Goal: Task Accomplishment & Management: Manage account settings

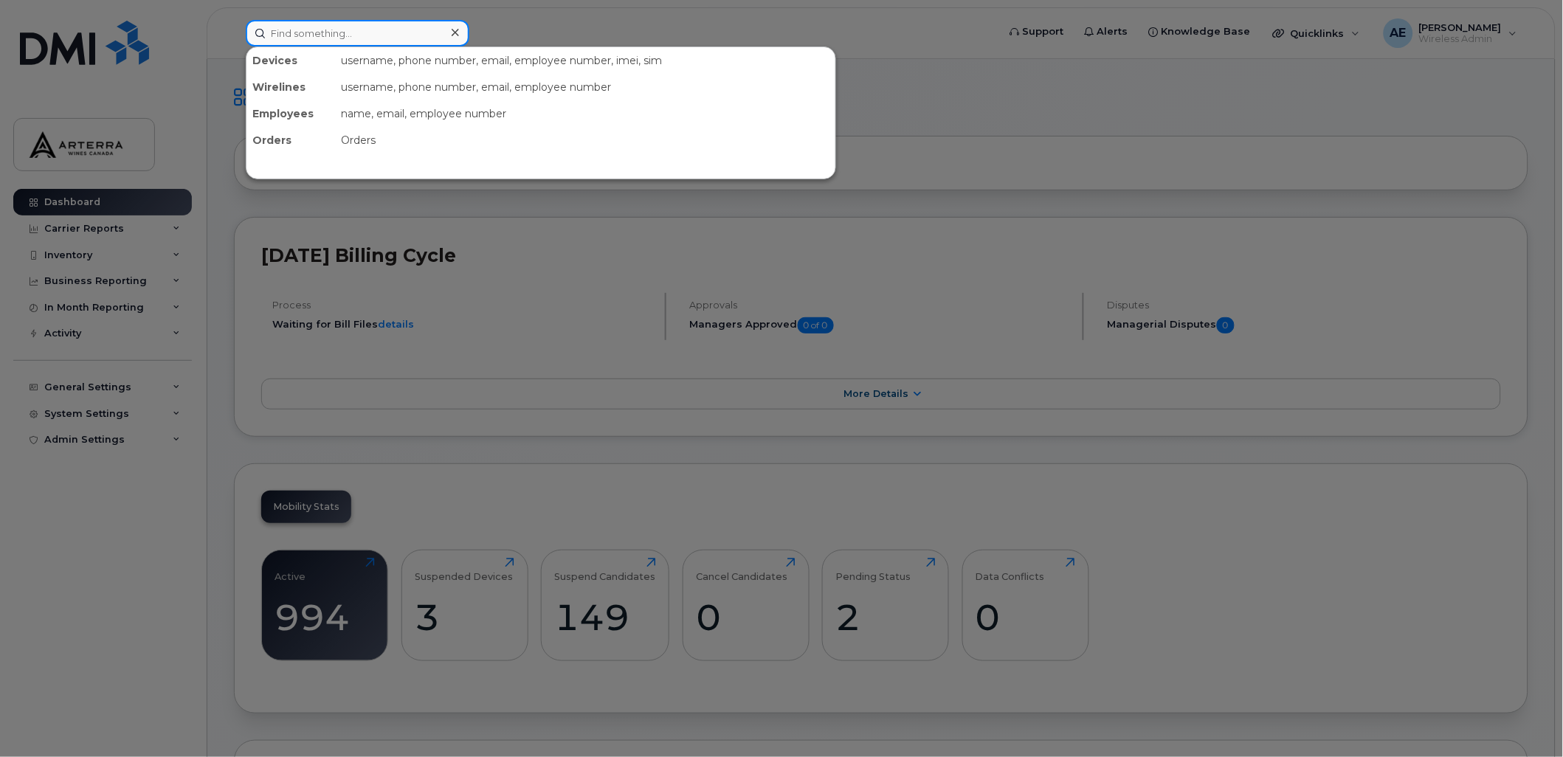
paste input "2363341743"
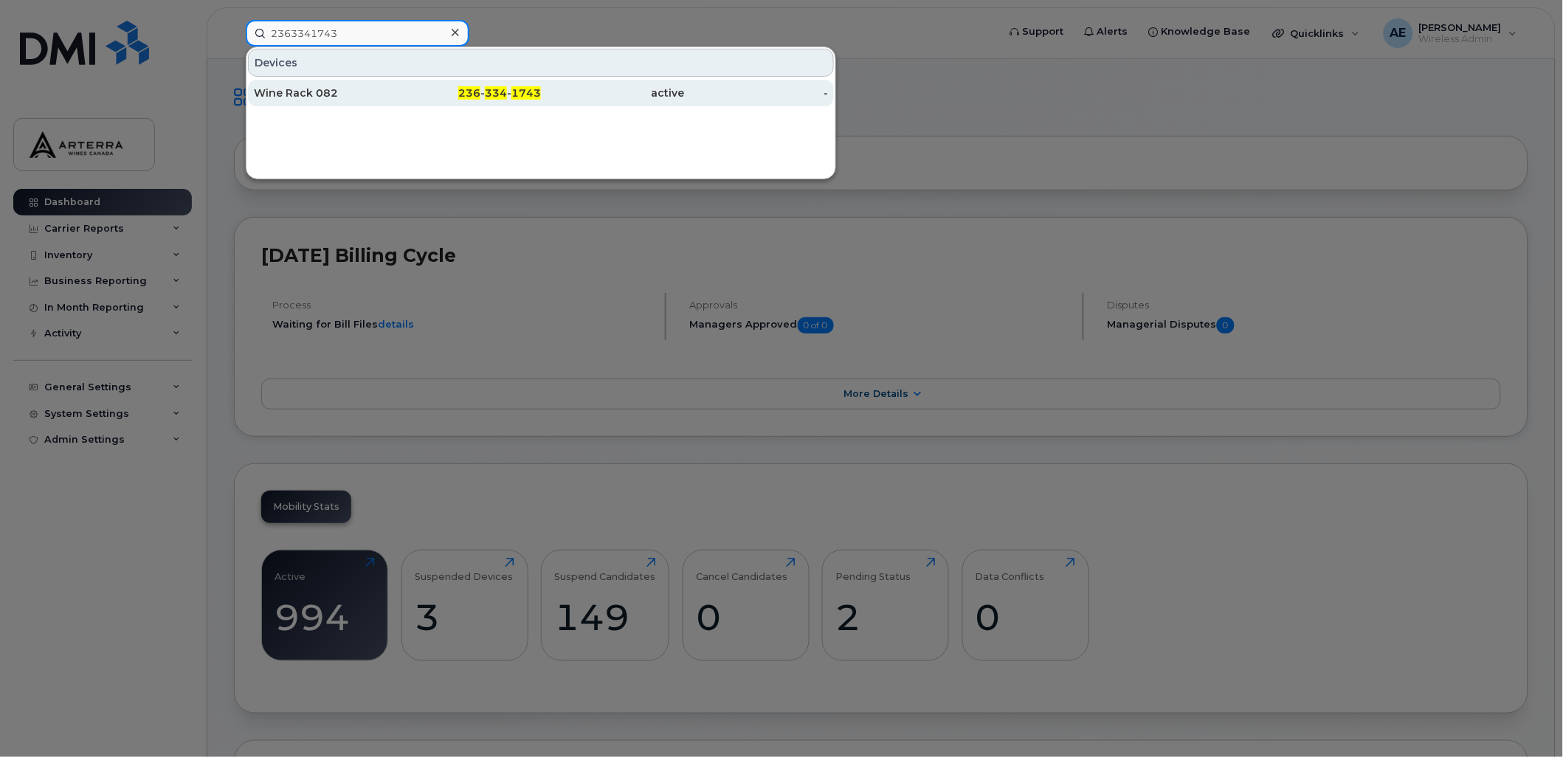
type input "2363341743"
click at [312, 90] on div "Wine Rack 082" at bounding box center [326, 93] width 144 height 15
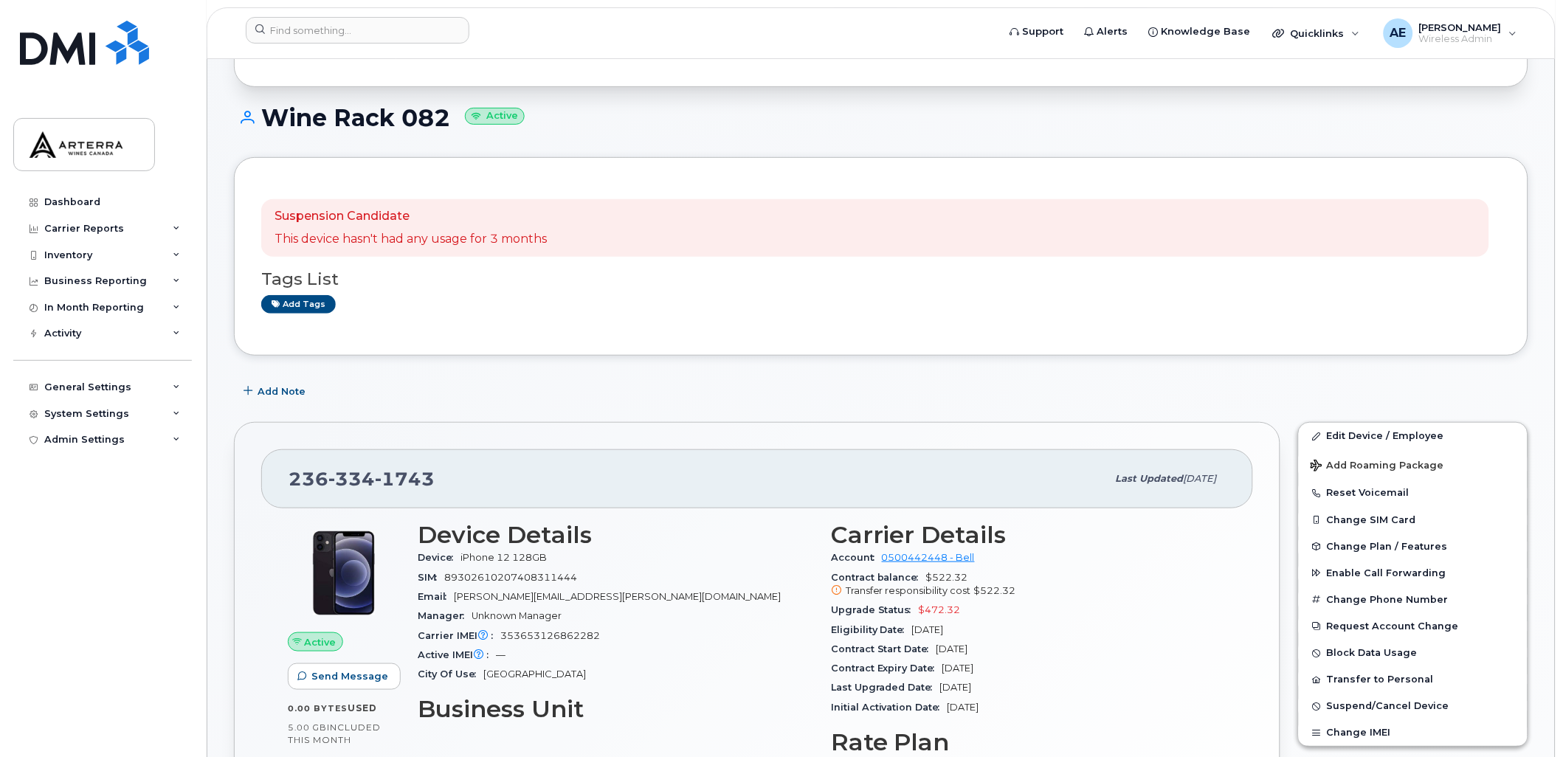
scroll to position [44, 0]
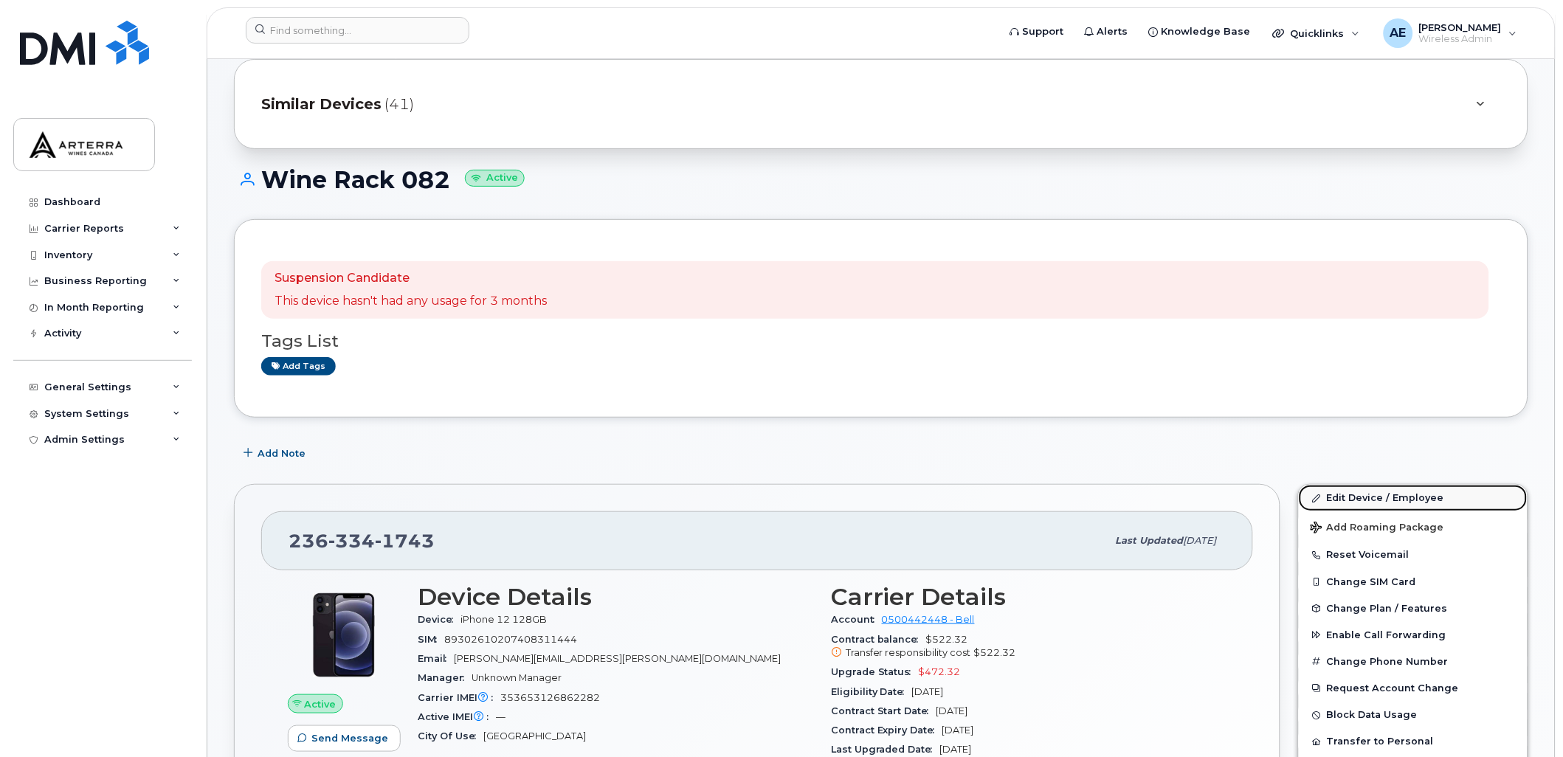
click at [1437, 495] on link "Edit Device / Employee" at bounding box center [1413, 498] width 229 height 27
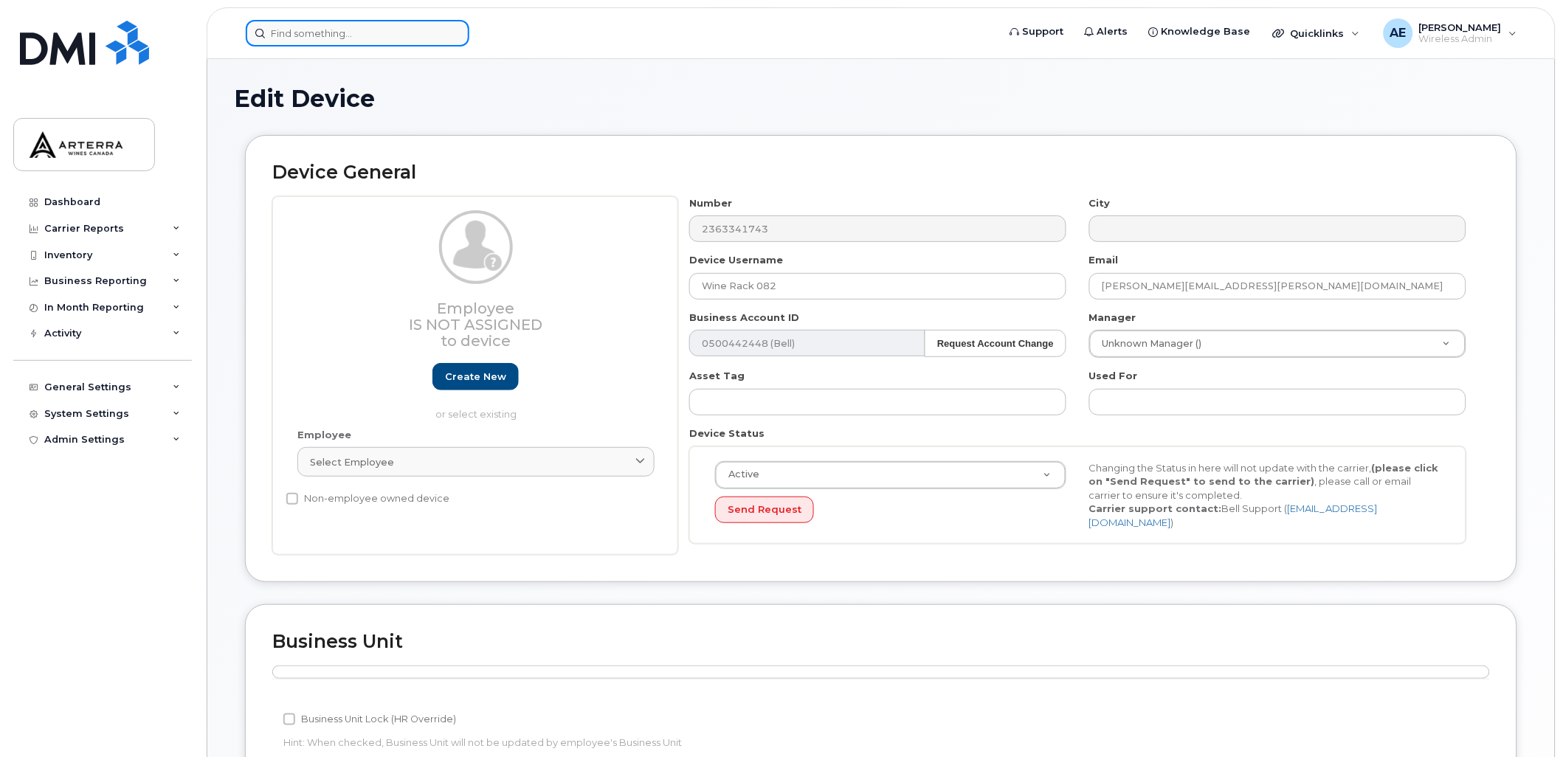
click at [362, 26] on input at bounding box center [358, 33] width 224 height 27
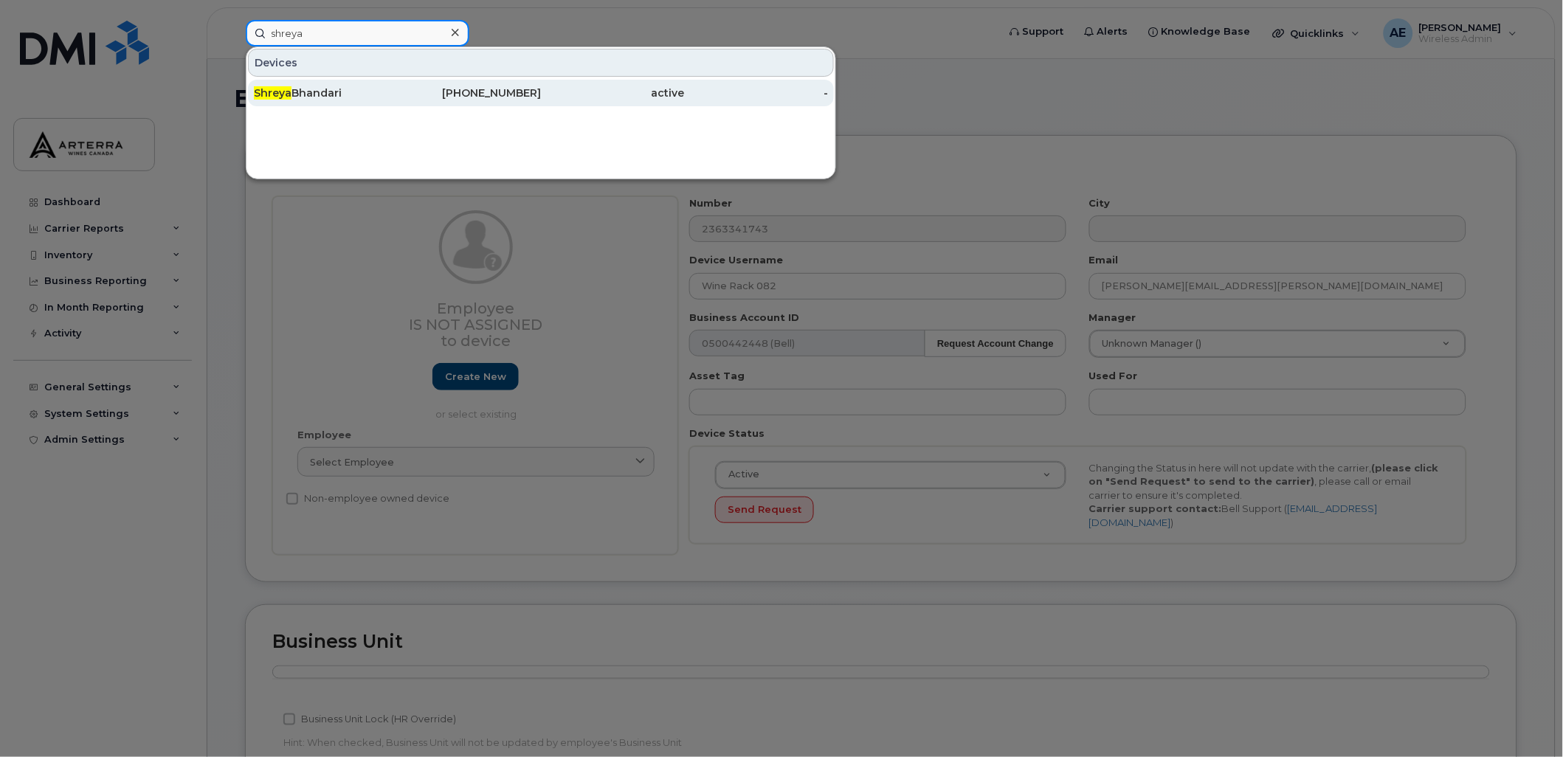
type input "shreya"
click at [300, 92] on div "Shreya Bhandari" at bounding box center [326, 93] width 144 height 15
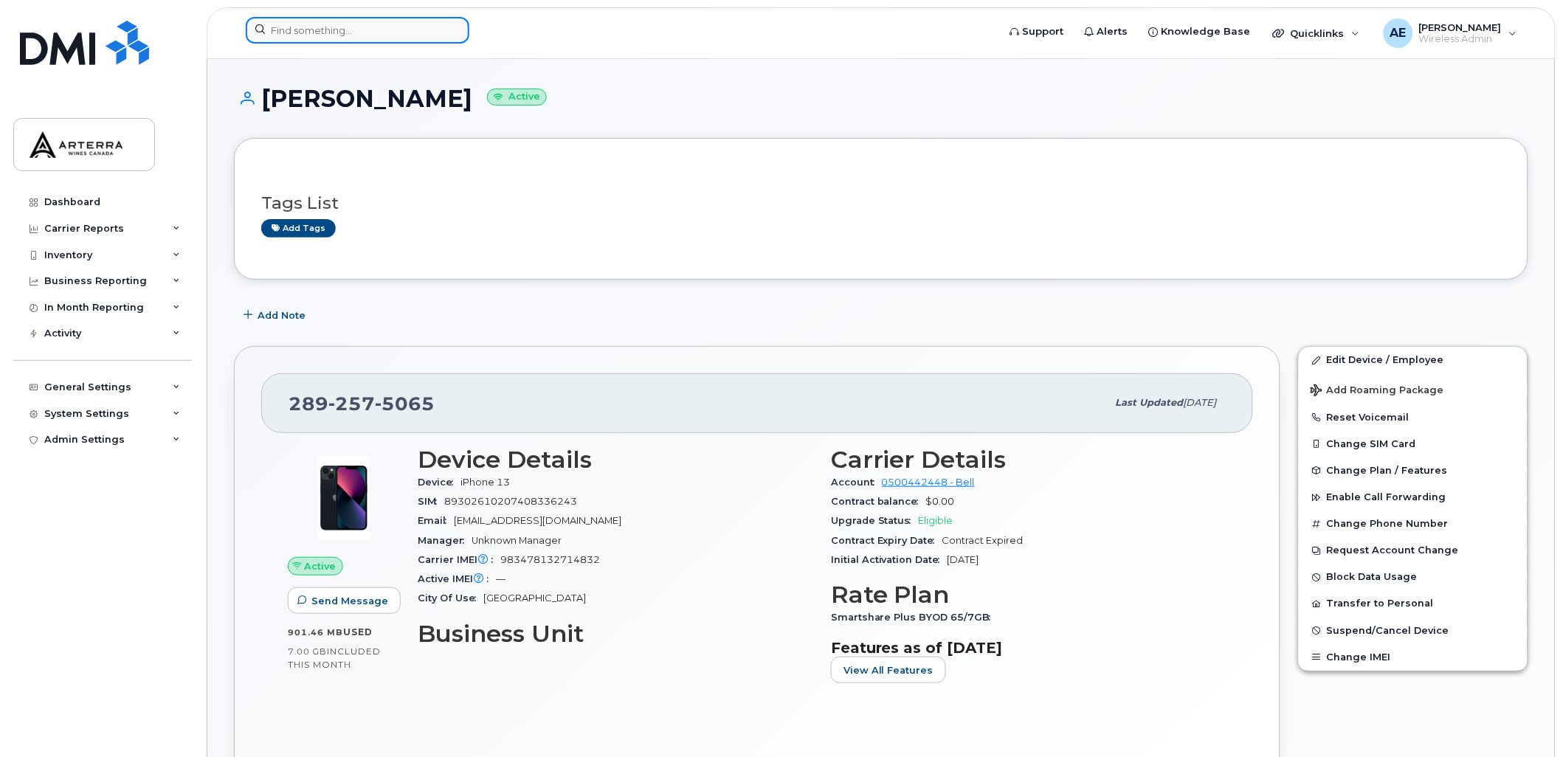
click at [362, 25] on input at bounding box center [358, 30] width 224 height 27
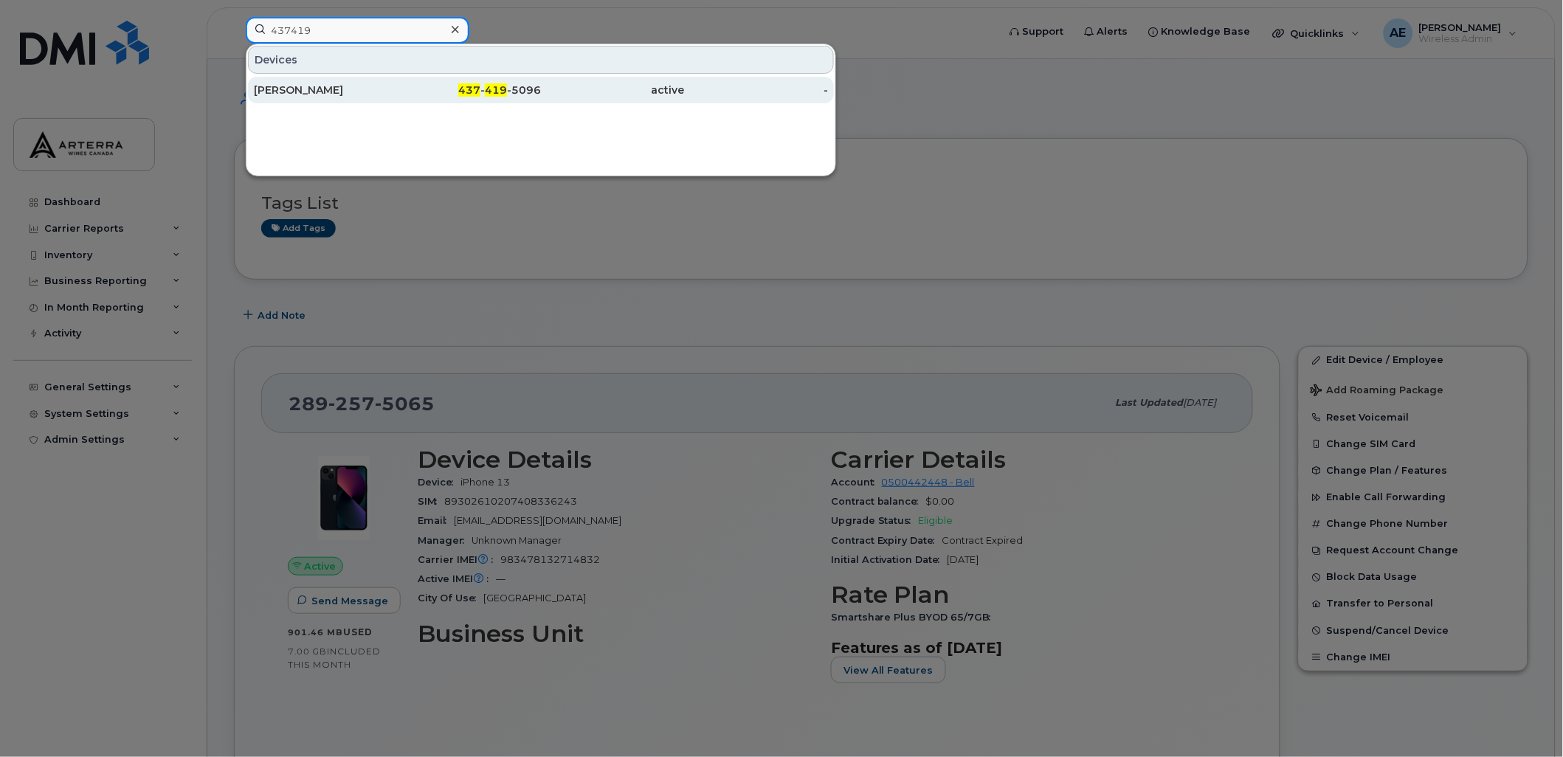
type input "437419"
click at [310, 80] on div "[PERSON_NAME]" at bounding box center [326, 90] width 144 height 27
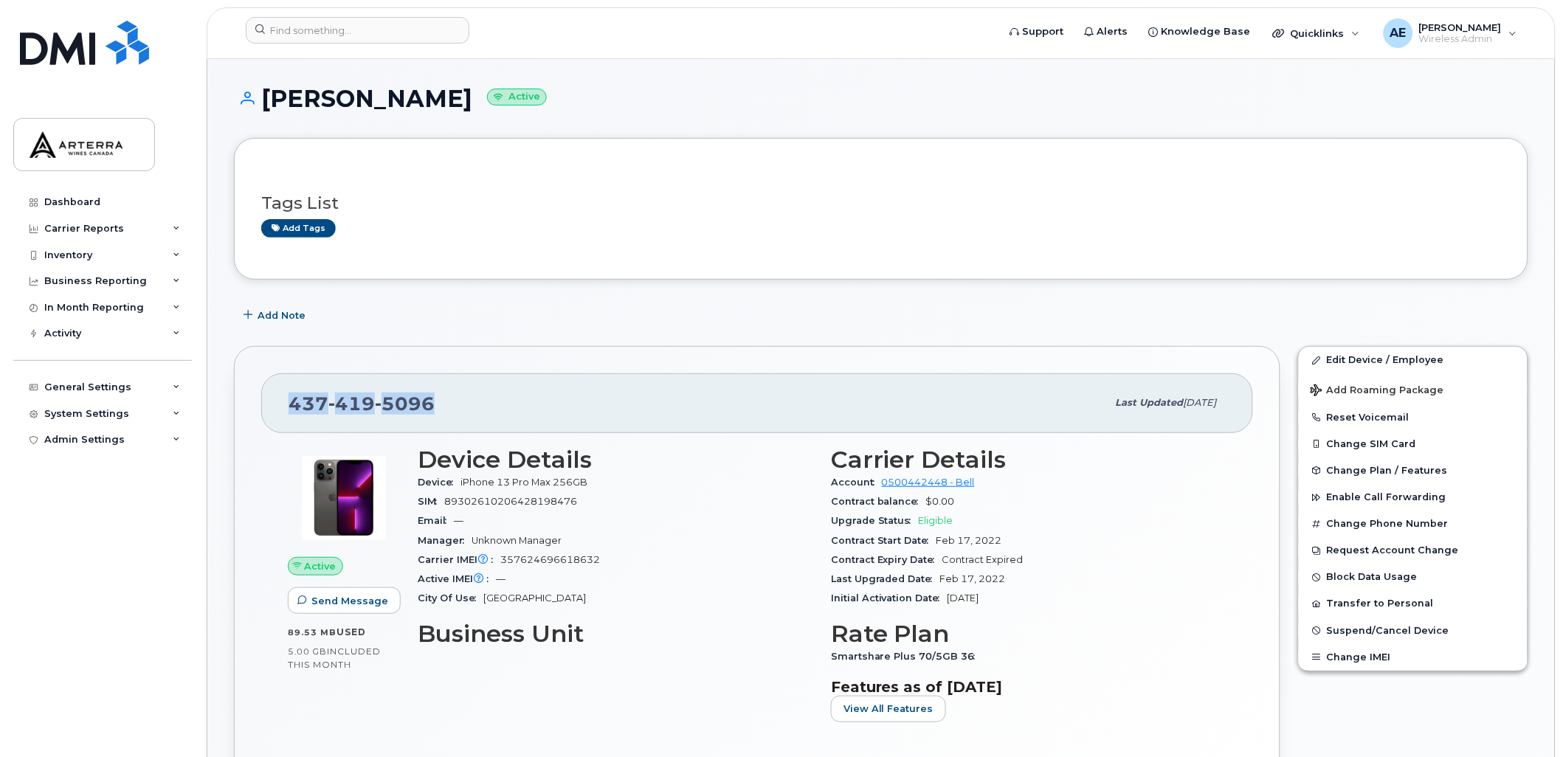
drag, startPoint x: 290, startPoint y: 399, endPoint x: 454, endPoint y: 394, distance: 163.9
click at [454, 394] on div "[PHONE_NUMBER]" at bounding box center [698, 403] width 819 height 31
drag, startPoint x: 454, startPoint y: 394, endPoint x: 419, endPoint y: 396, distance: 34.7
copy span "437 419 5096"
drag, startPoint x: 266, startPoint y: 100, endPoint x: 407, endPoint y: 92, distance: 141.9
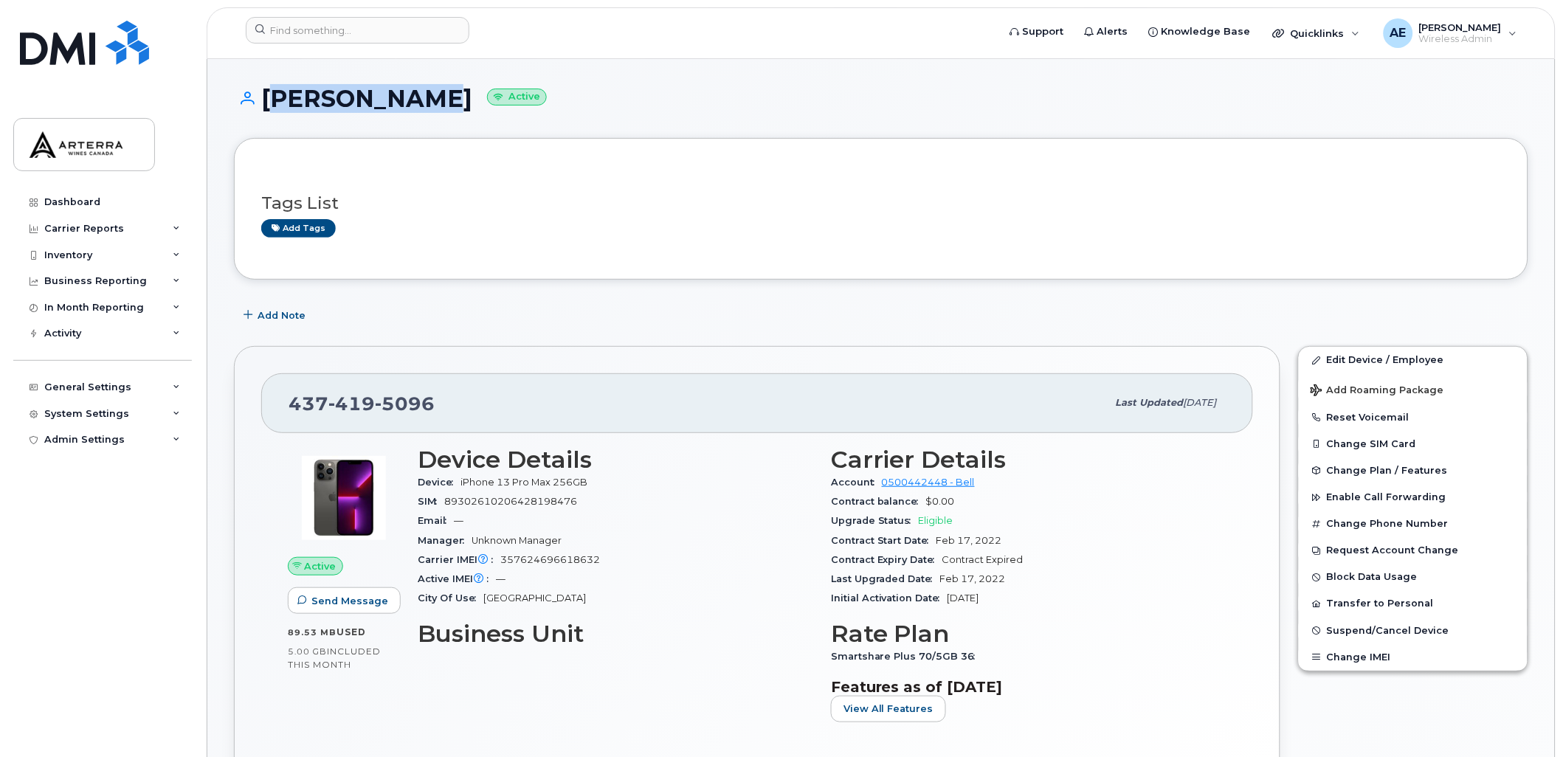
click at [407, 92] on h1 "Leah Bosnic Active" at bounding box center [881, 99] width 1295 height 26
copy h1 "Leah Bosnic"
click at [1132, 577] on div "Last Upgraded Date Feb 17, 2022" at bounding box center [1029, 579] width 396 height 19
drag, startPoint x: 264, startPoint y: 91, endPoint x: 414, endPoint y: 84, distance: 150.7
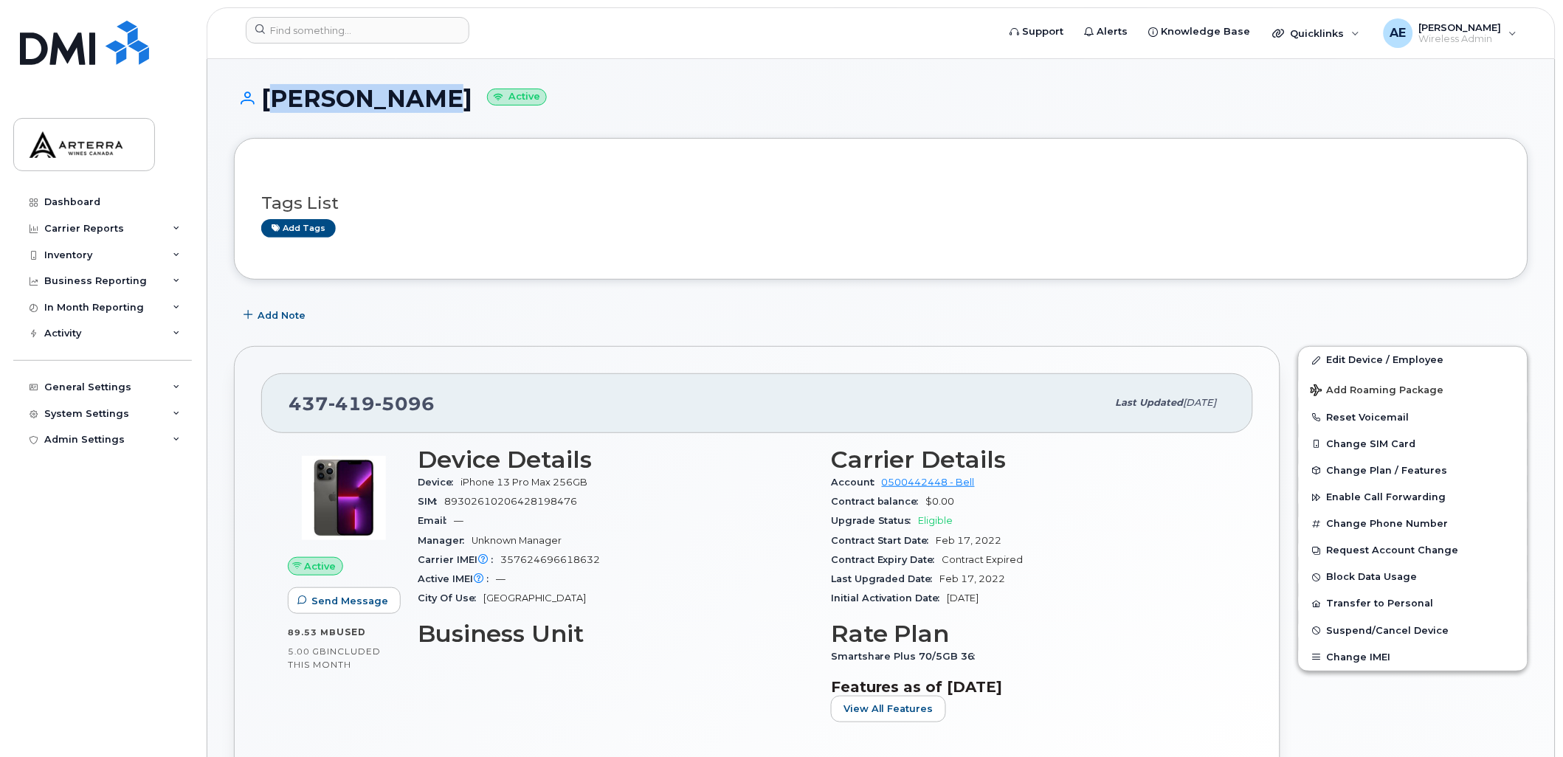
drag, startPoint x: 414, startPoint y: 84, endPoint x: 402, endPoint y: 93, distance: 14.8
copy h1 "Leah Bosnic"
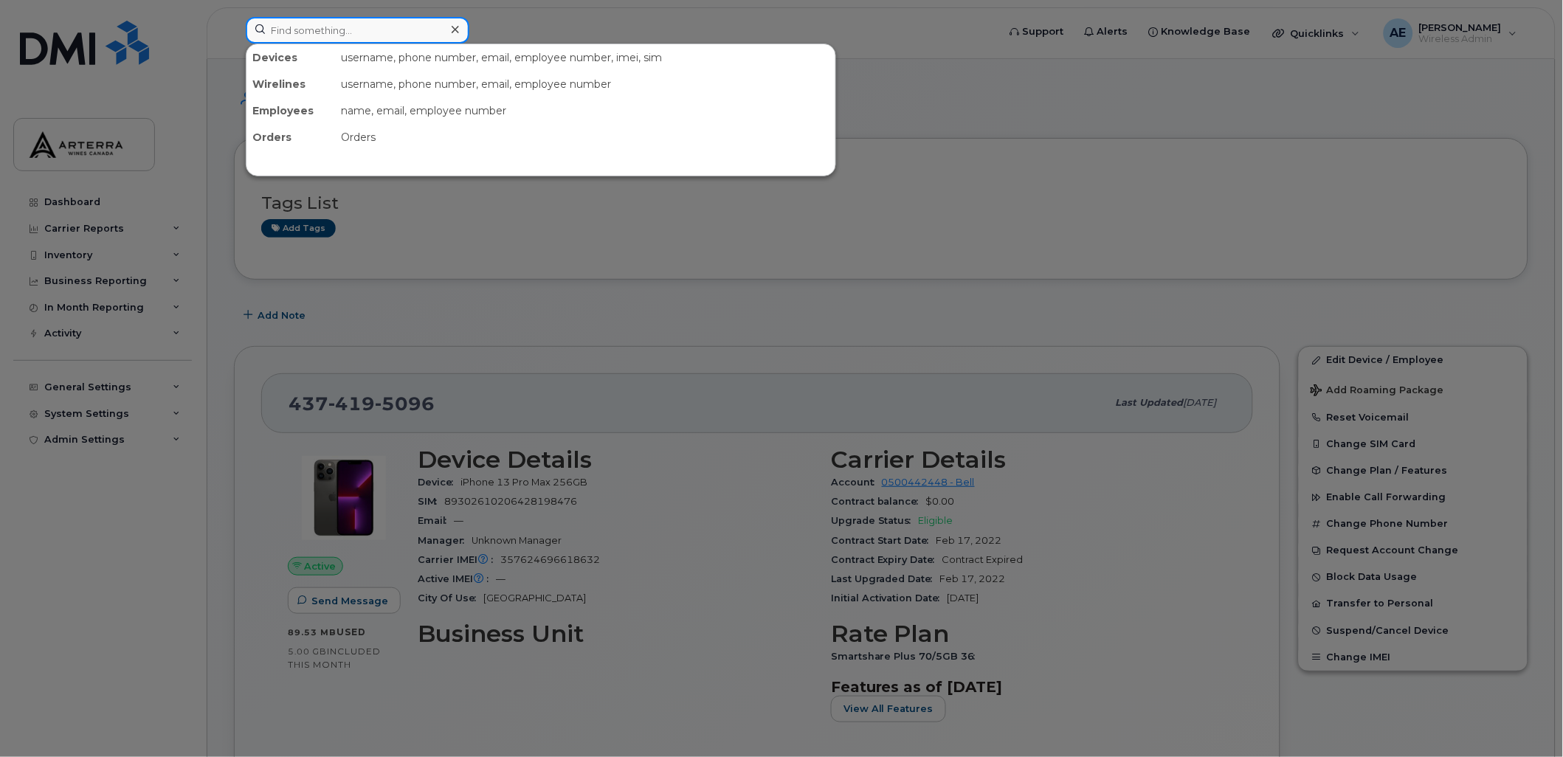
click at [379, 35] on input at bounding box center [358, 30] width 224 height 27
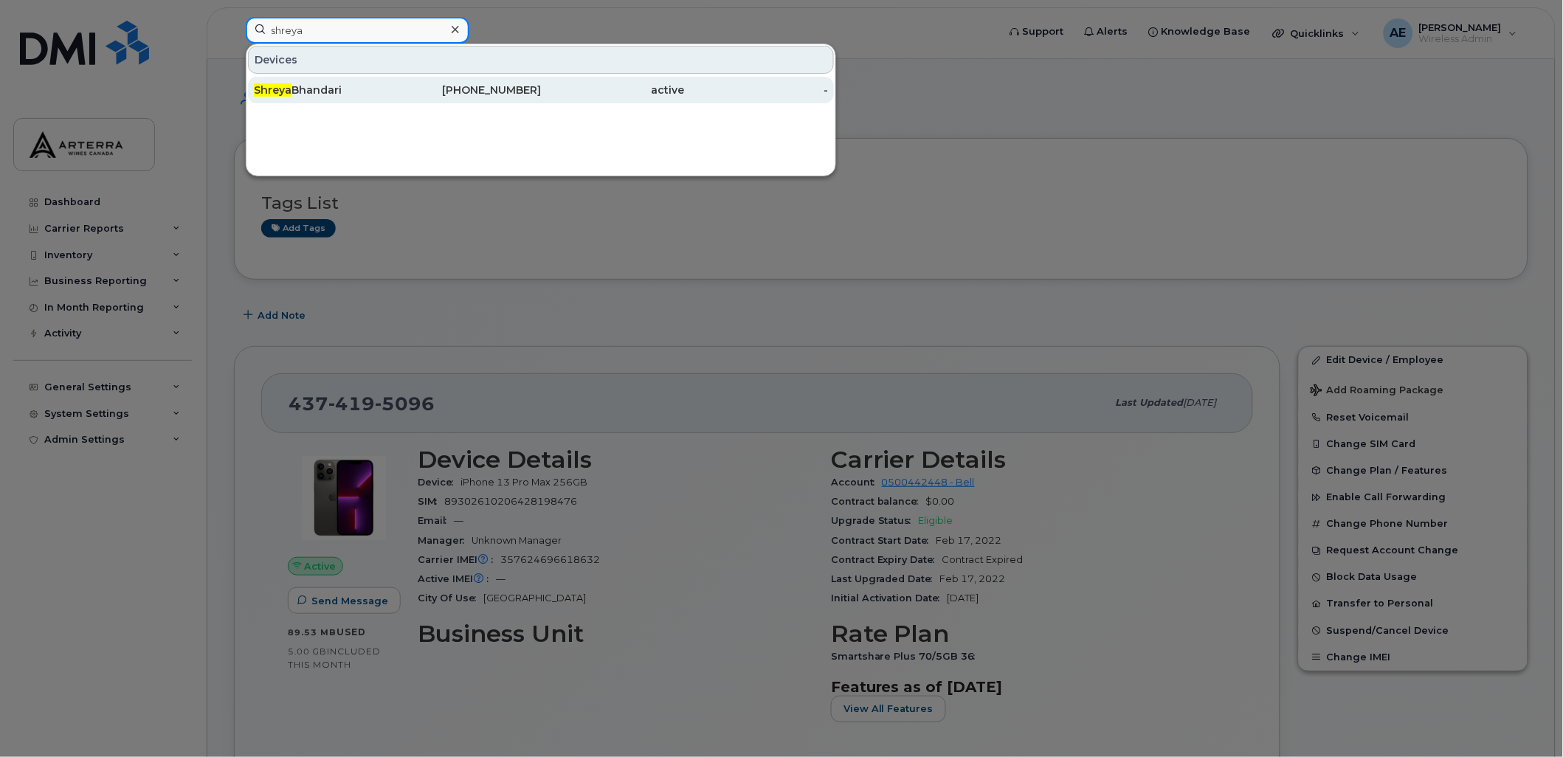
type input "shreya"
click at [328, 84] on div "Shreya Bhandari" at bounding box center [326, 90] width 144 height 15
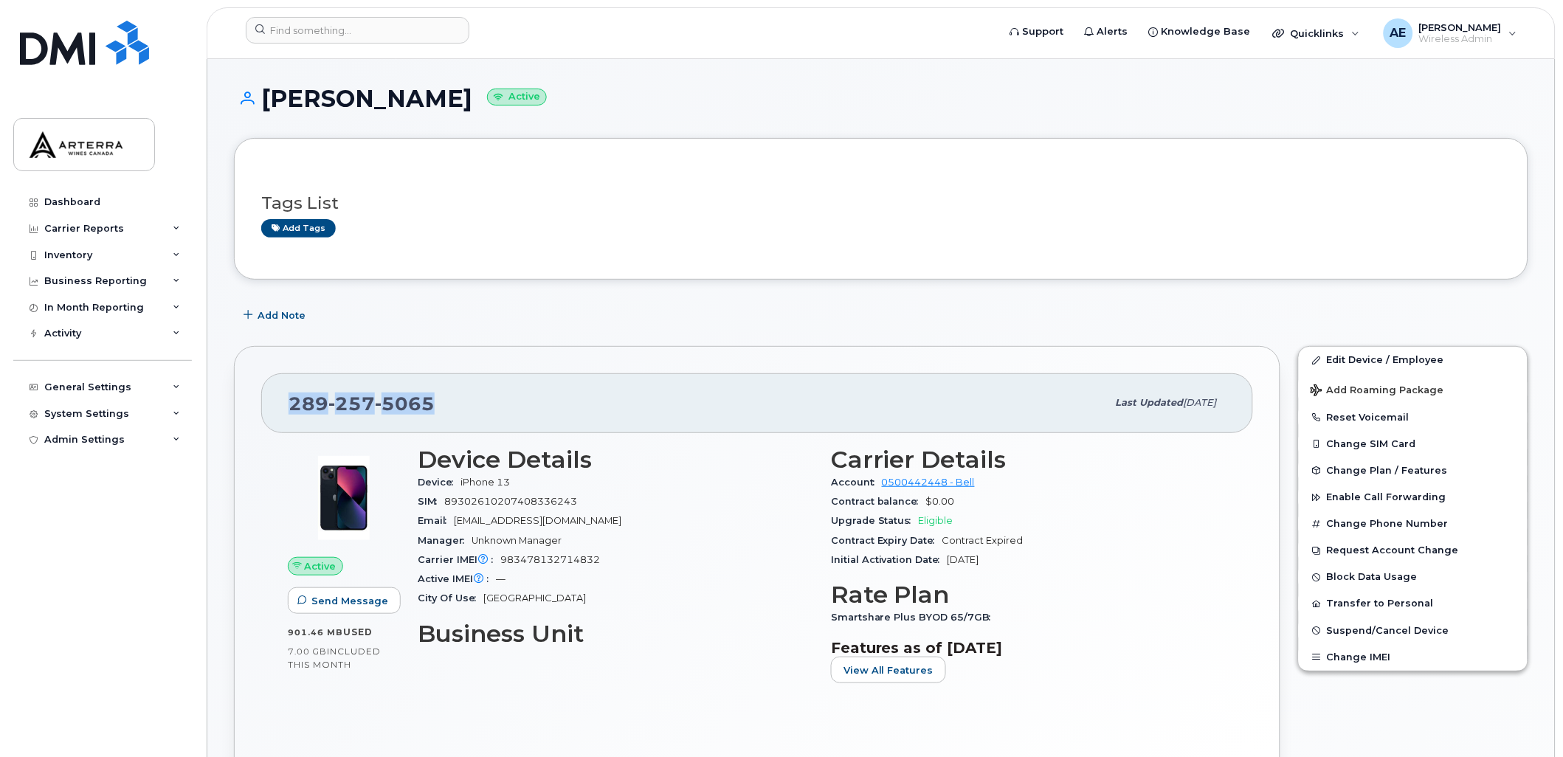
drag, startPoint x: 286, startPoint y: 402, endPoint x: 437, endPoint y: 401, distance: 150.6
click at [437, 401] on div "[PHONE_NUMBER] Last updated [DATE]" at bounding box center [757, 403] width 992 height 59
drag, startPoint x: 436, startPoint y: 401, endPoint x: 421, endPoint y: 400, distance: 14.8
copy span "289 257 5065"
drag, startPoint x: 266, startPoint y: 96, endPoint x: 465, endPoint y: 80, distance: 200.0
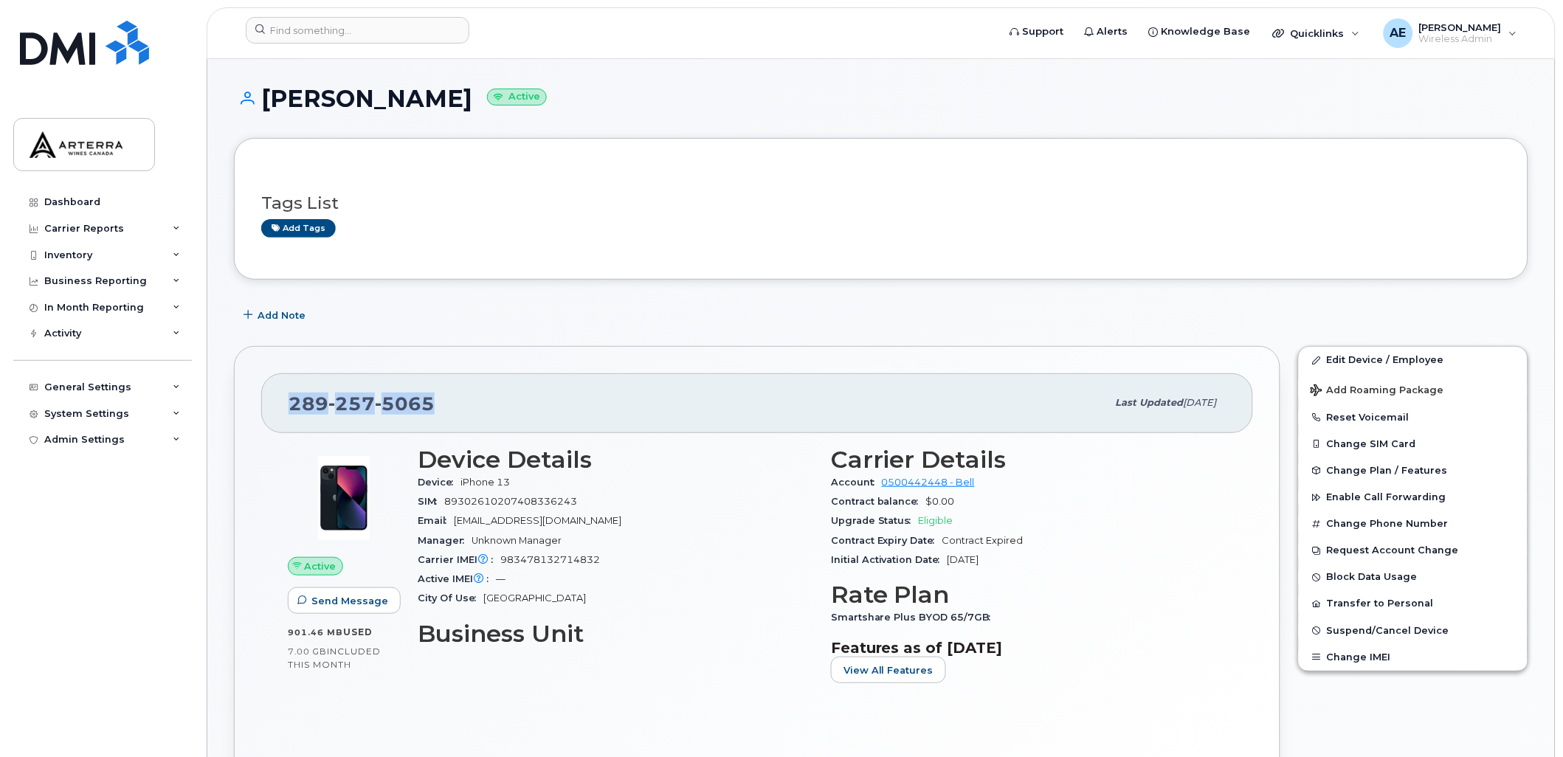
drag, startPoint x: 465, startPoint y: 80, endPoint x: 461, endPoint y: 92, distance: 12.6
copy h1 "Shreya Bhandari"
drag, startPoint x: 831, startPoint y: 617, endPoint x: 990, endPoint y: 613, distance: 158.8
click at [990, 613] on span "Smartshare Plus BYOD 65/7GB" at bounding box center [915, 617] width 168 height 11
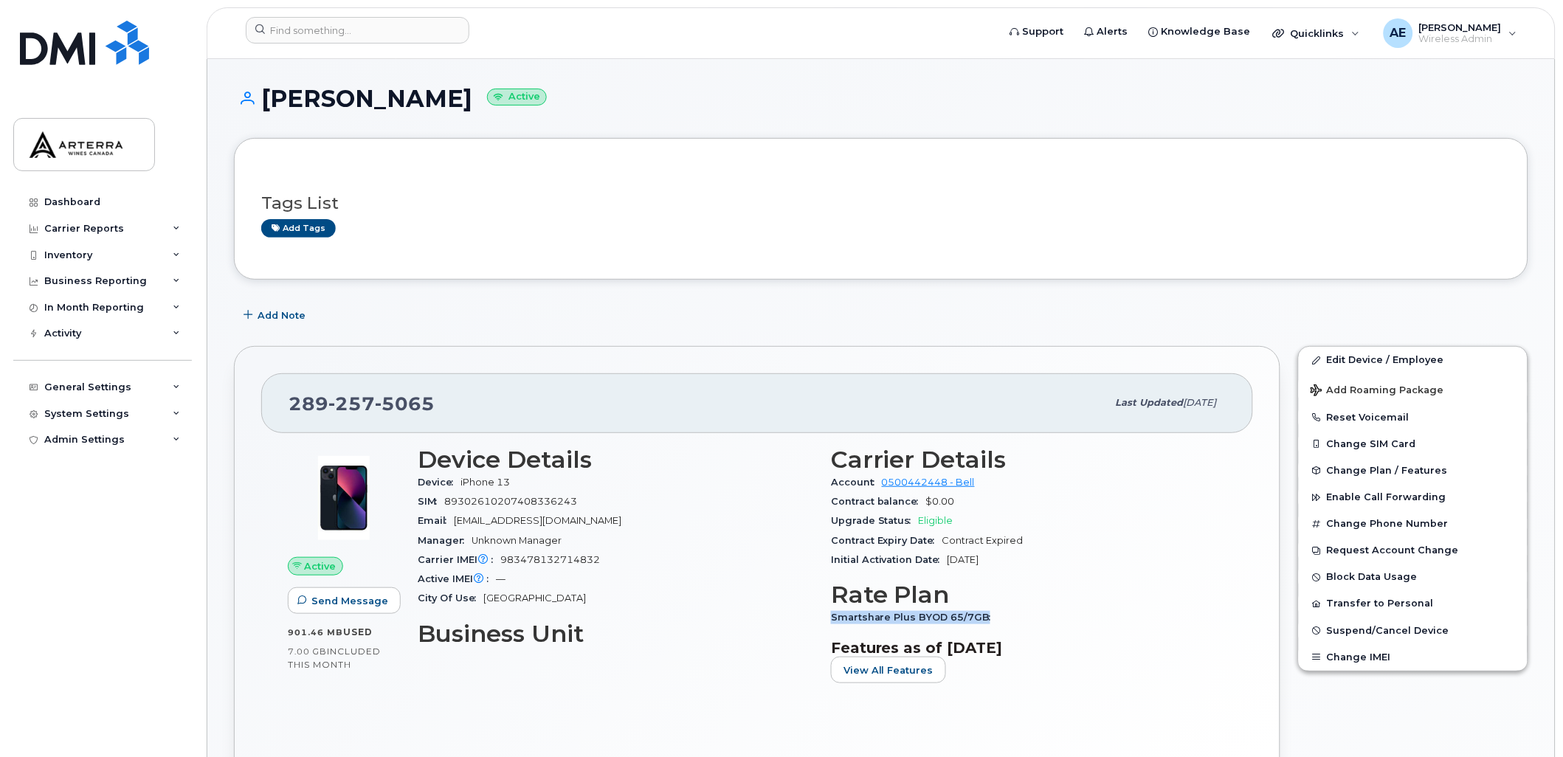
drag, startPoint x: 990, startPoint y: 613, endPoint x: 974, endPoint y: 616, distance: 15.8
copy span "Smartshare Plus BYOD 65/7GB"
click at [1112, 571] on div "Carrier Details Account 0500442448 - Bell Contract balance $0.00 Upgrade Status…" at bounding box center [1028, 571] width 413 height 267
click at [1383, 359] on link "Edit Device / Employee" at bounding box center [1413, 360] width 229 height 27
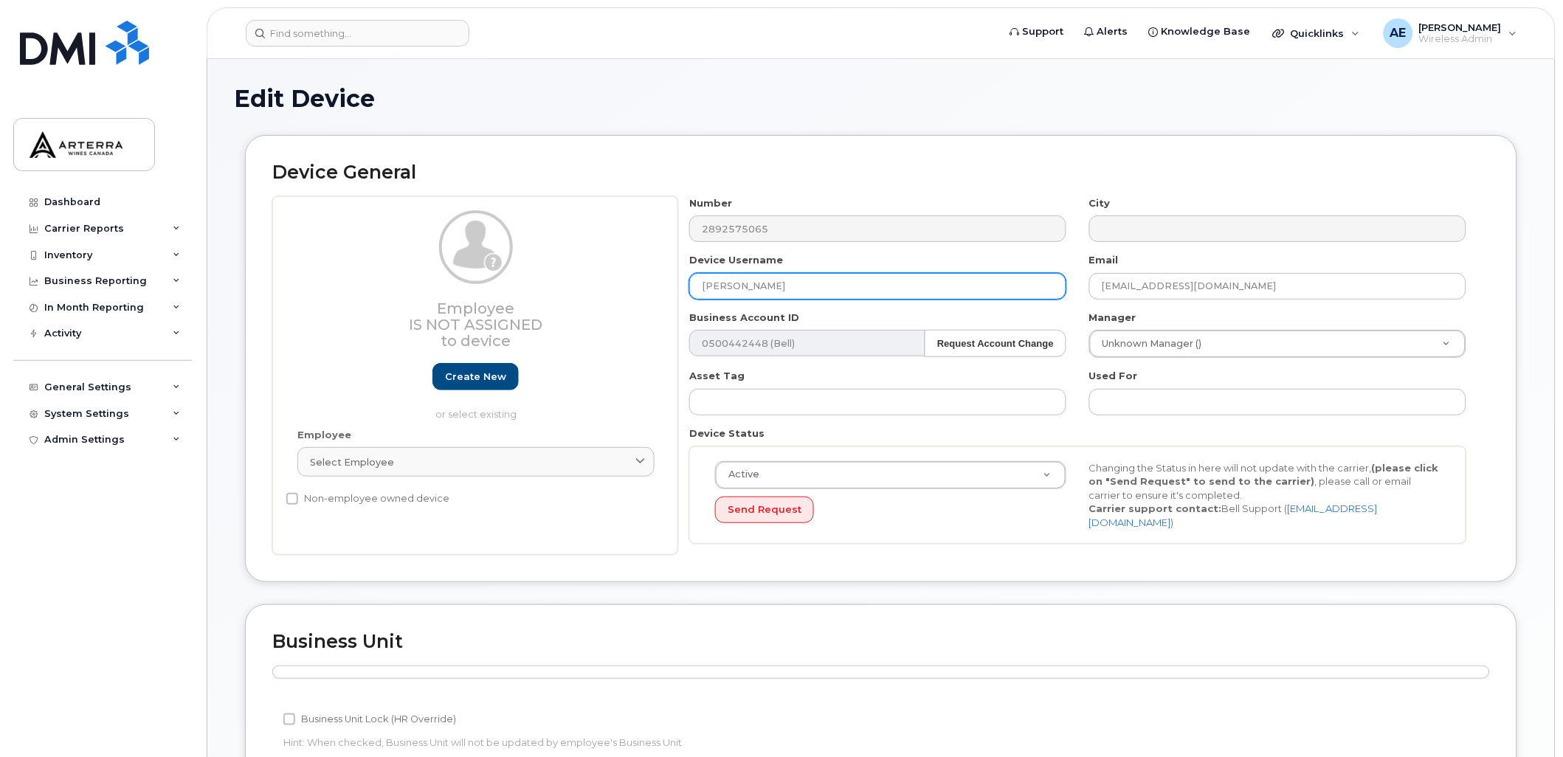
click at [886, 281] on input "Shreya Bhandari" at bounding box center [877, 286] width 377 height 27
click at [825, 283] on input "Shreya Bhandari" at bounding box center [877, 286] width 377 height 27
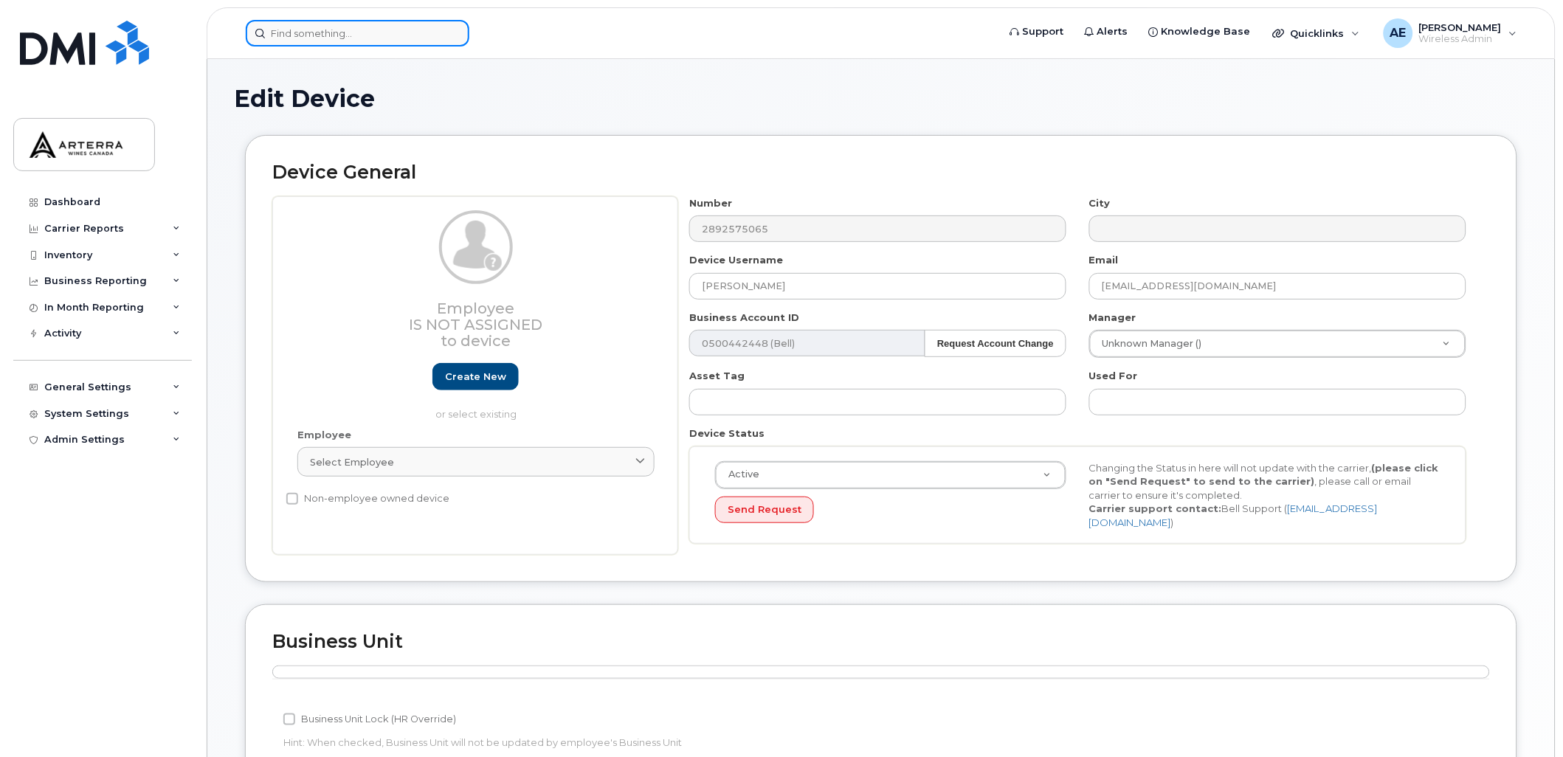
click at [312, 30] on input at bounding box center [358, 33] width 224 height 27
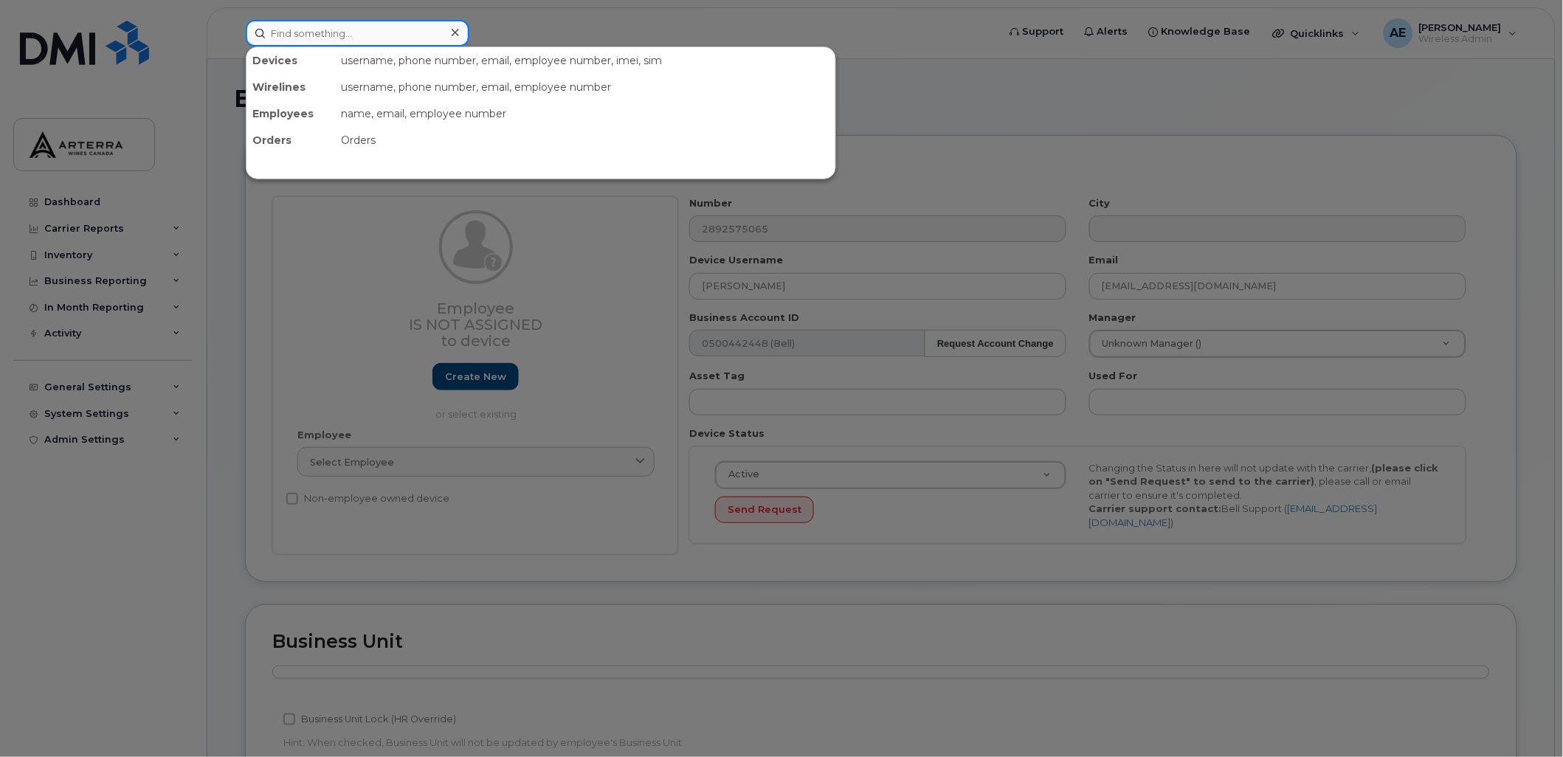
paste input "2363341743"
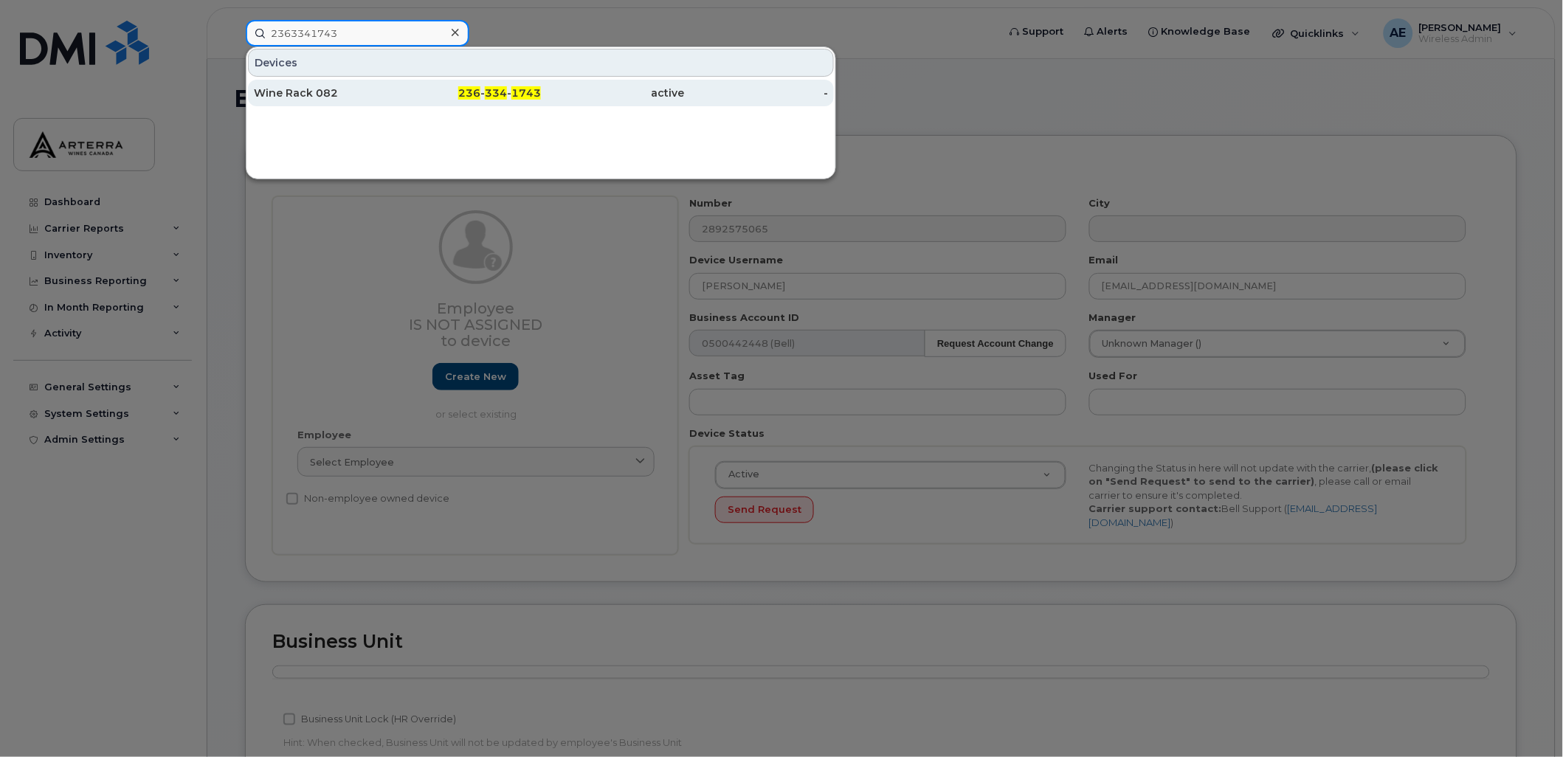
type input "2363341743"
click at [320, 89] on div "Wine Rack 082" at bounding box center [326, 93] width 144 height 15
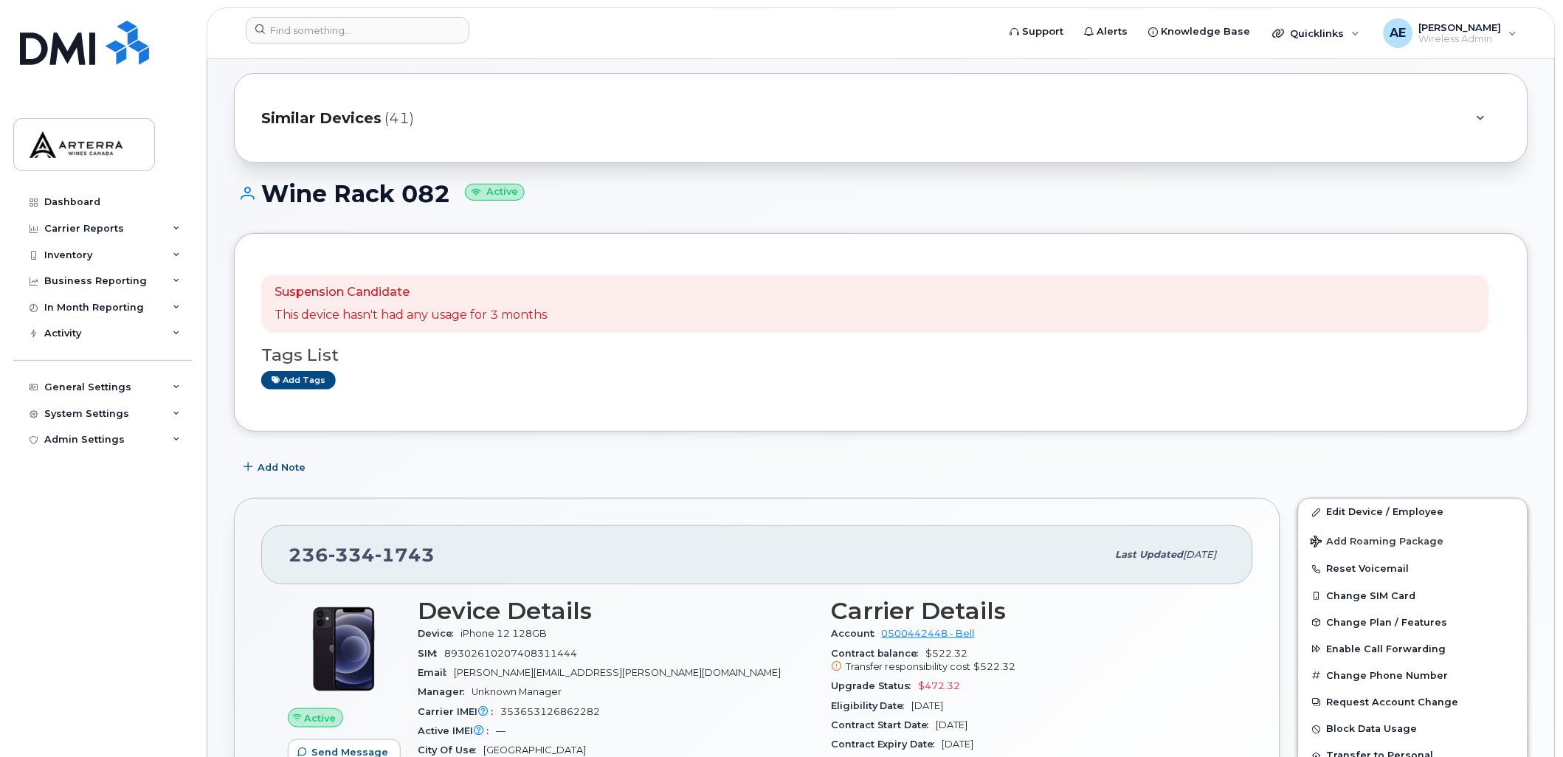
scroll to position [82, 0]
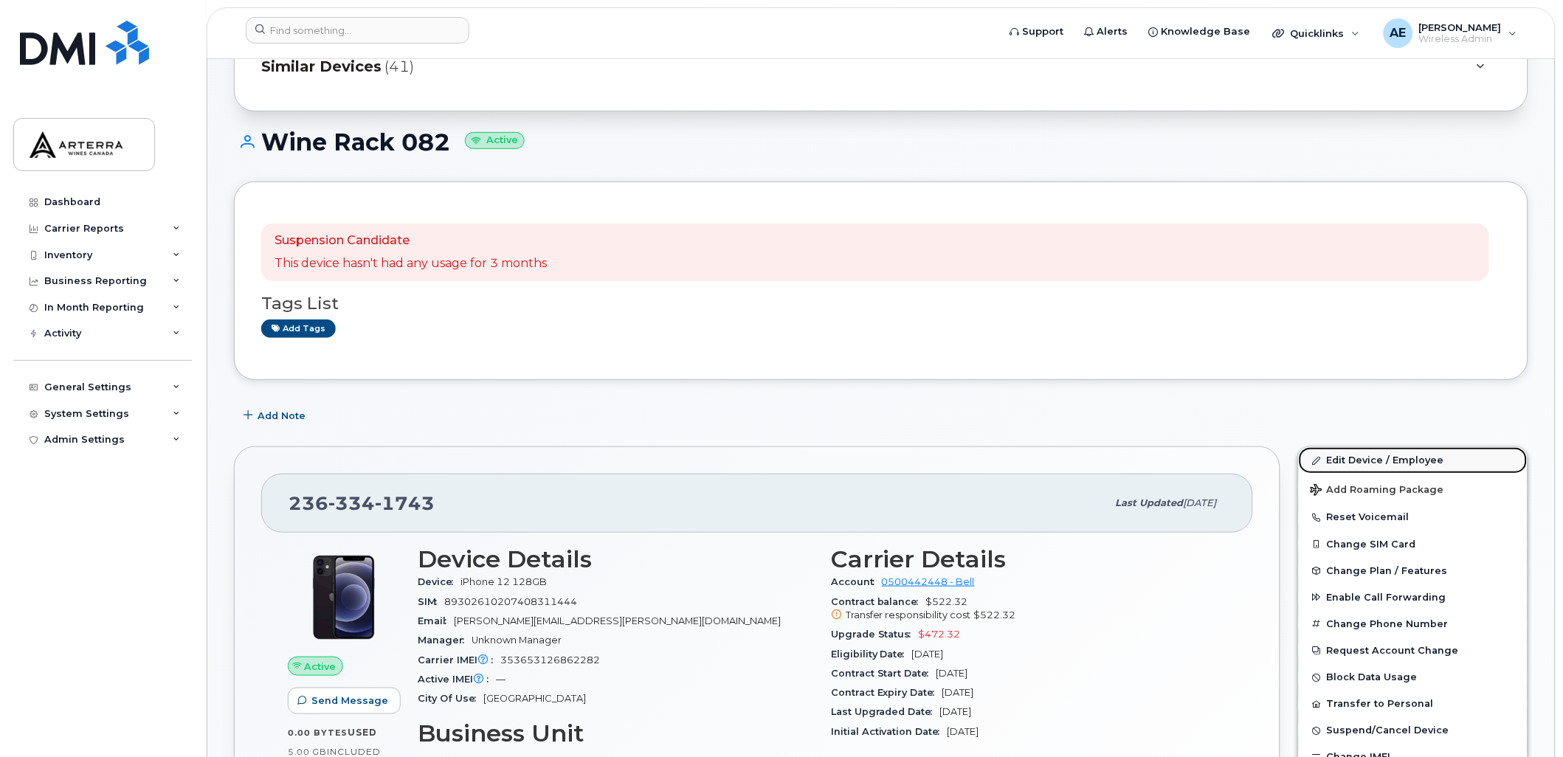
click at [1419, 460] on link "Edit Device / Employee" at bounding box center [1413, 460] width 229 height 27
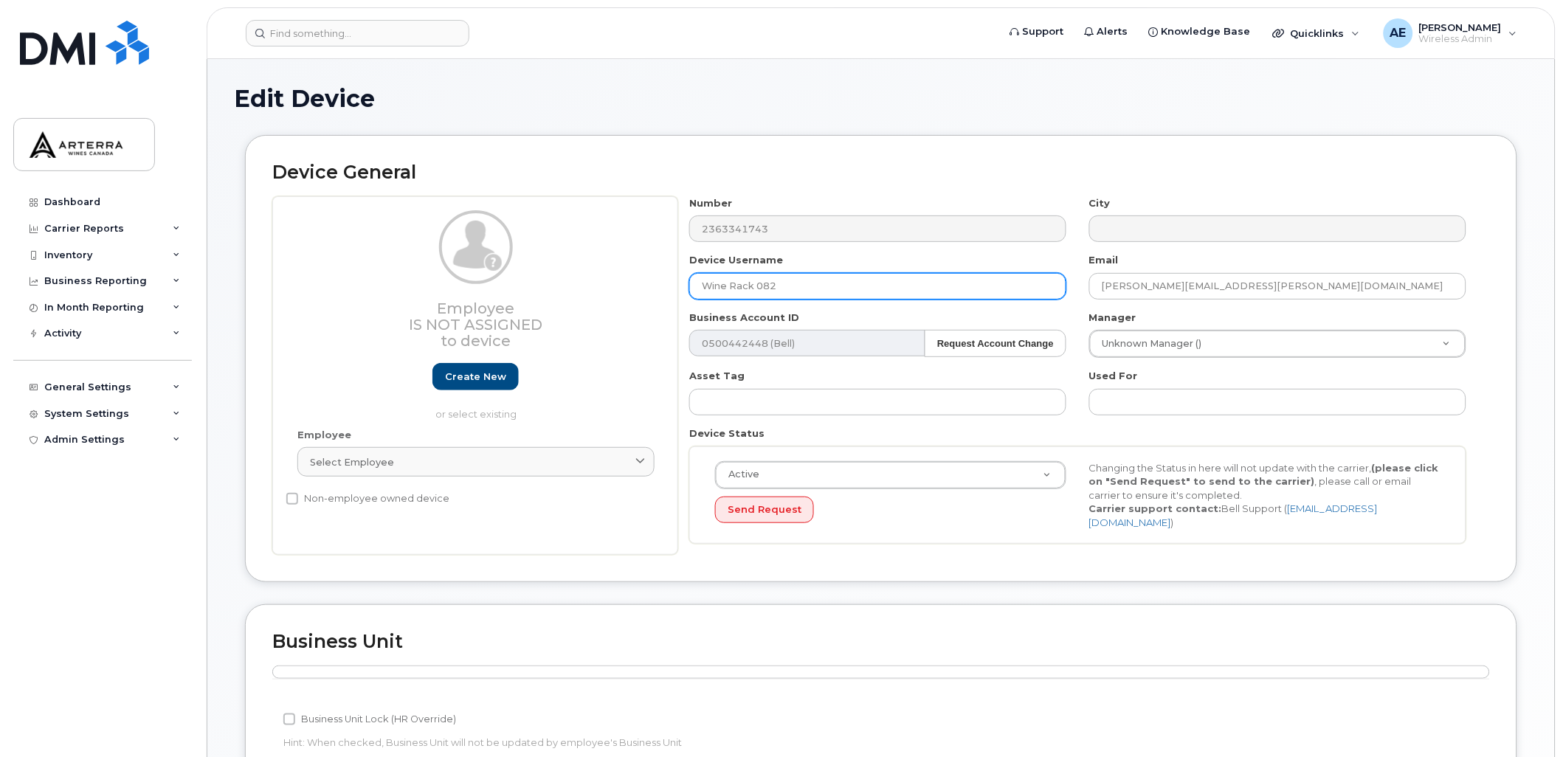
click at [667, 276] on div "Employee Is not assigned to device Create new or select existing Employee Selec…" at bounding box center [881, 375] width 1218 height 359
click at [795, 282] on input "Wine Rack 082" at bounding box center [877, 286] width 377 height 27
drag, startPoint x: 735, startPoint y: 297, endPoint x: 675, endPoint y: 278, distance: 63.3
click at [675, 278] on div "Employee Is not assigned to device Create new or select existing Employee Selec…" at bounding box center [881, 375] width 1218 height 359
type input "Spare Line"
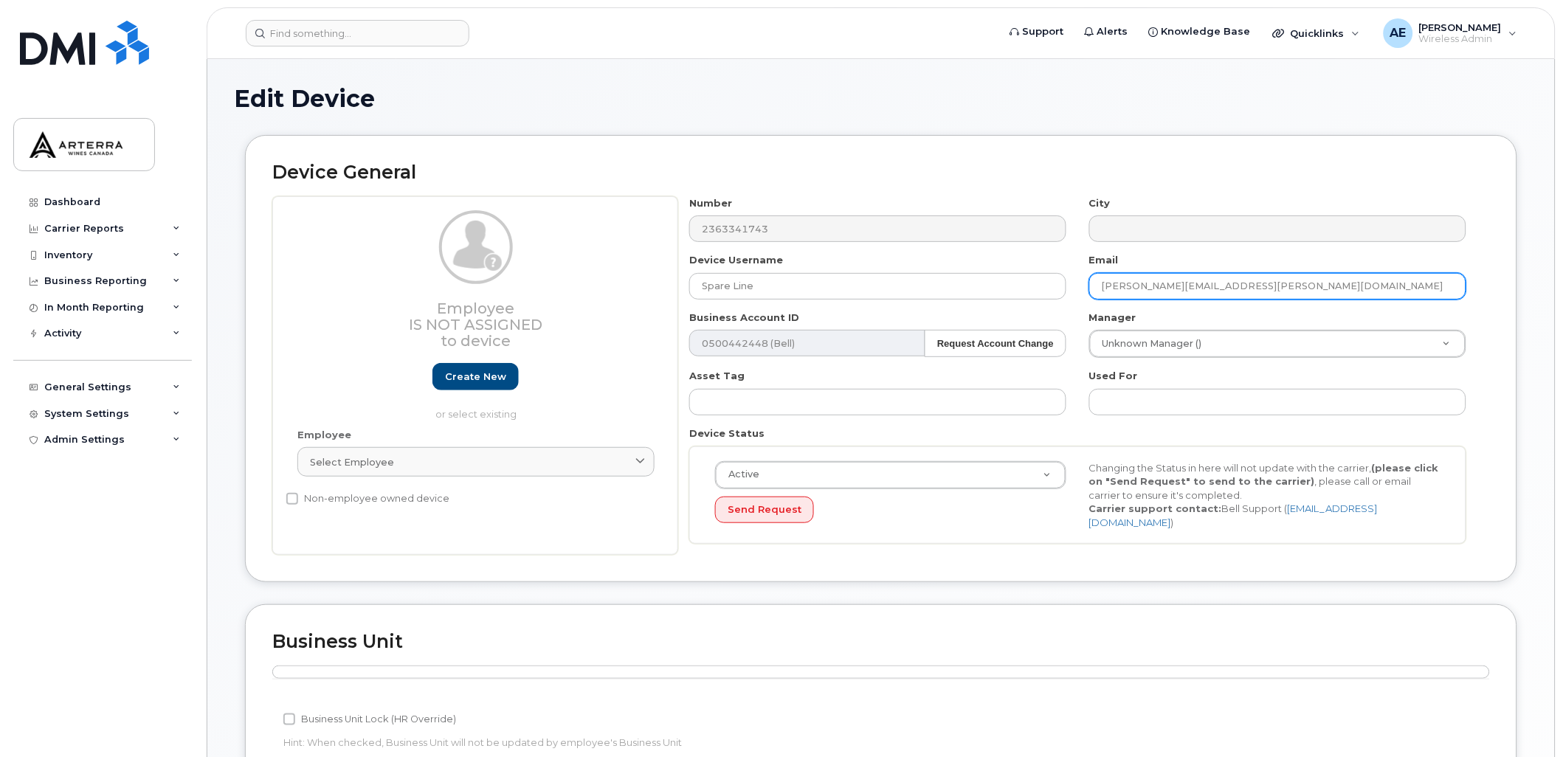
drag, startPoint x: 1252, startPoint y: 281, endPoint x: 1076, endPoint y: 281, distance: 175.7
click at [1076, 281] on div "Number 2363341743 City Device Username Spare Line Email Gillian.Muir@WineRack.c…" at bounding box center [1078, 375] width 800 height 359
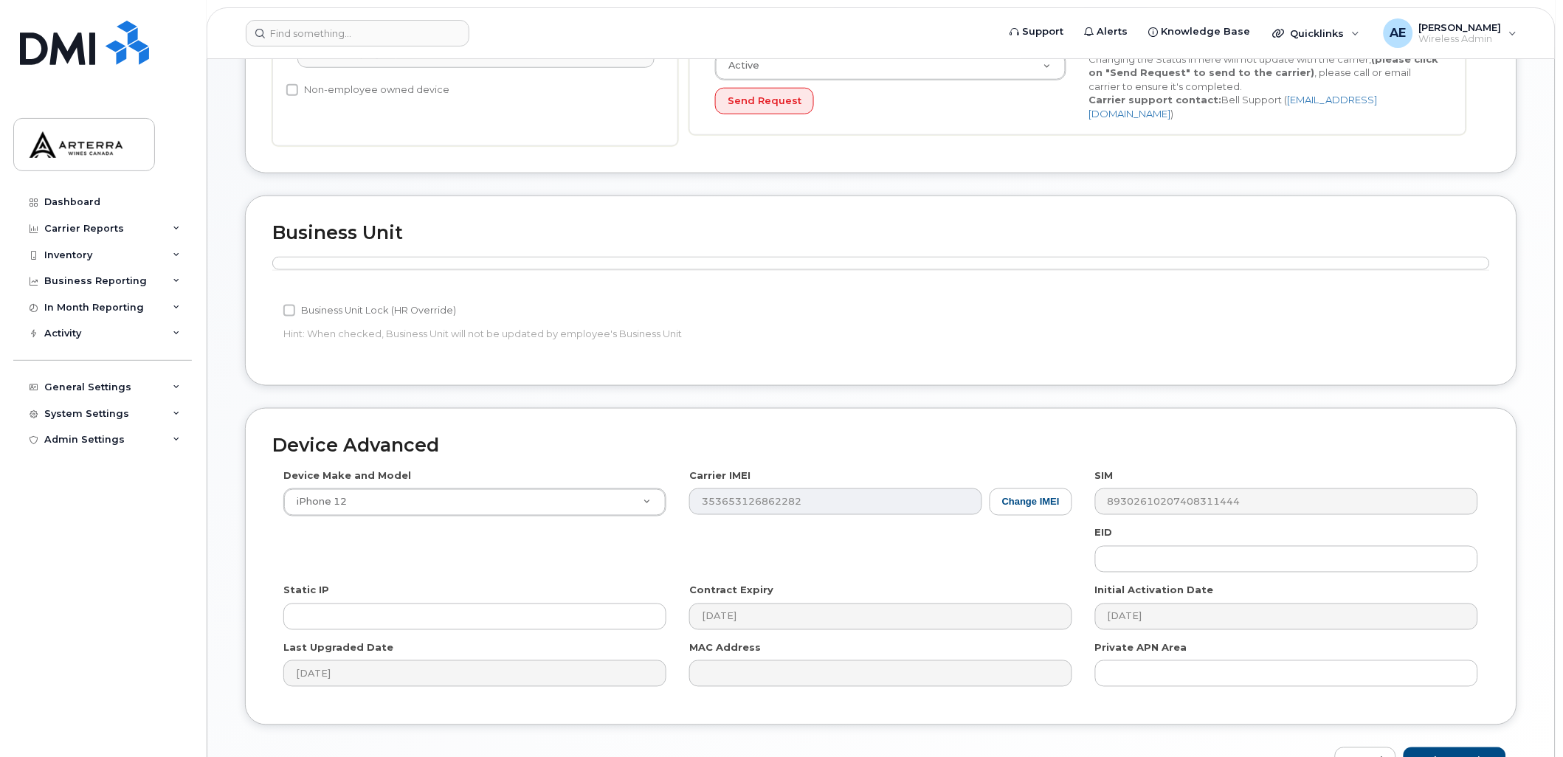
scroll to position [495, 0]
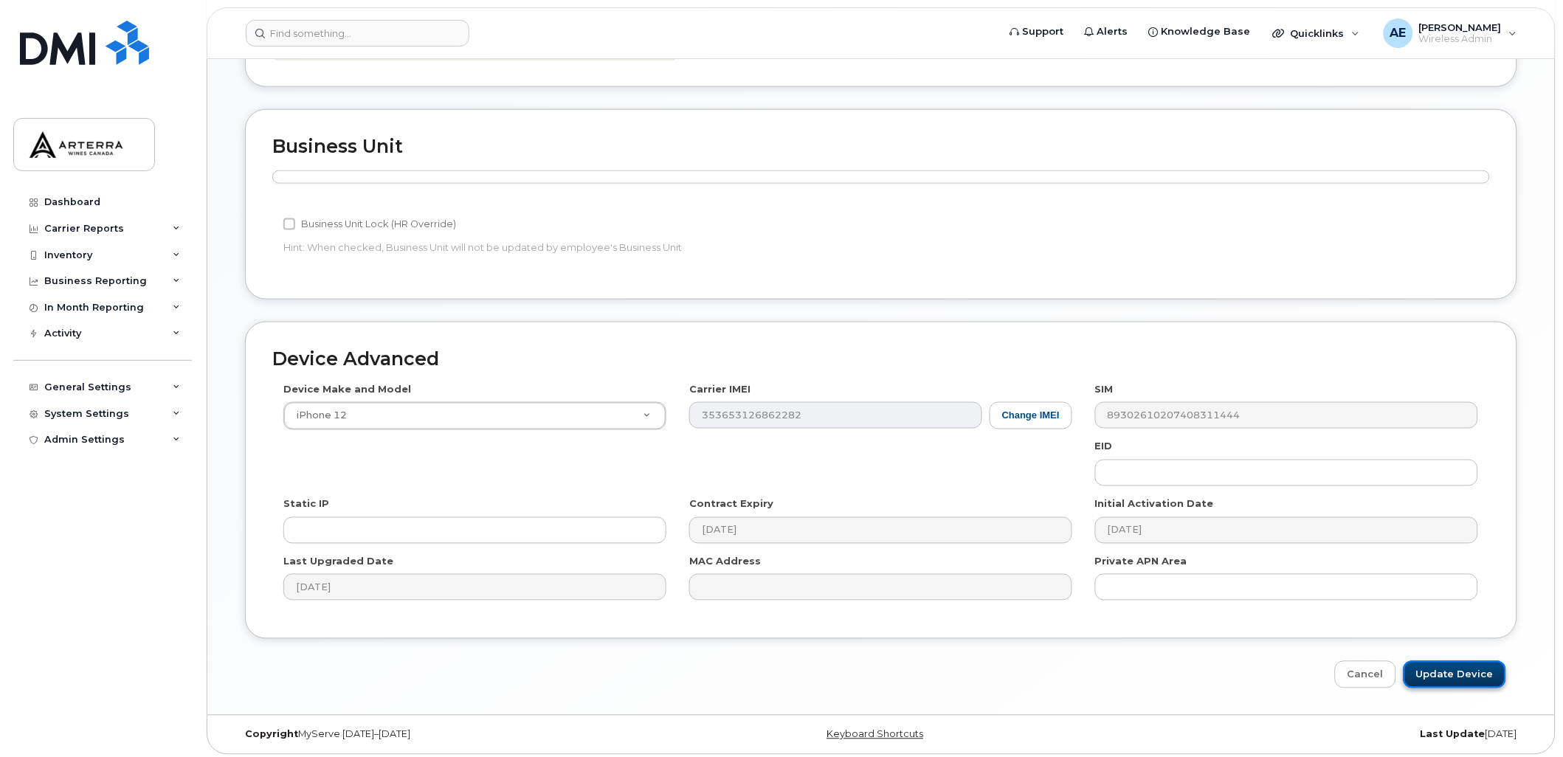
click at [1469, 670] on input "Update Device" at bounding box center [1455, 674] width 103 height 27
type input "Saving..."
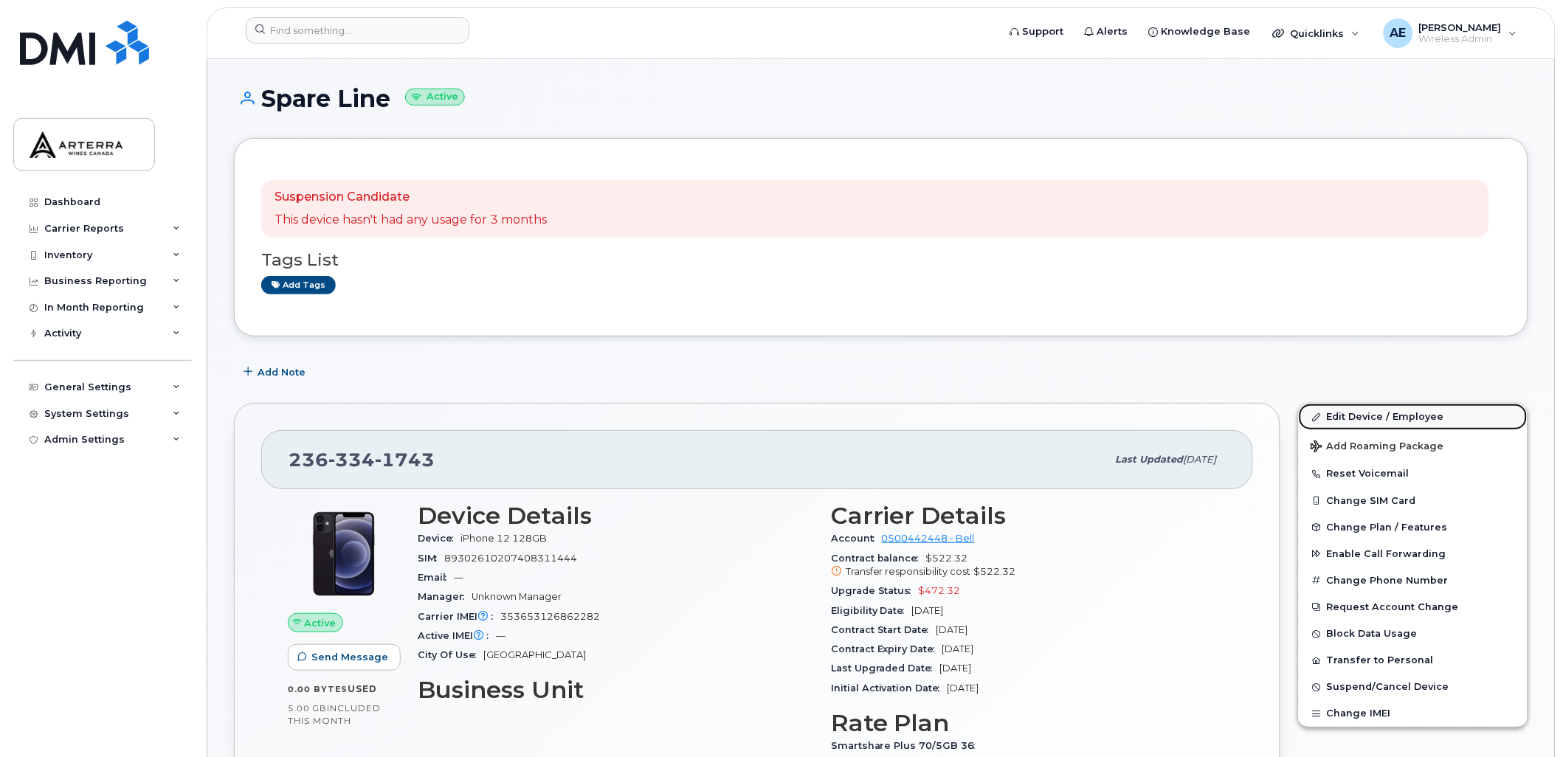
click at [1375, 411] on link "Edit Device / Employee" at bounding box center [1413, 417] width 229 height 27
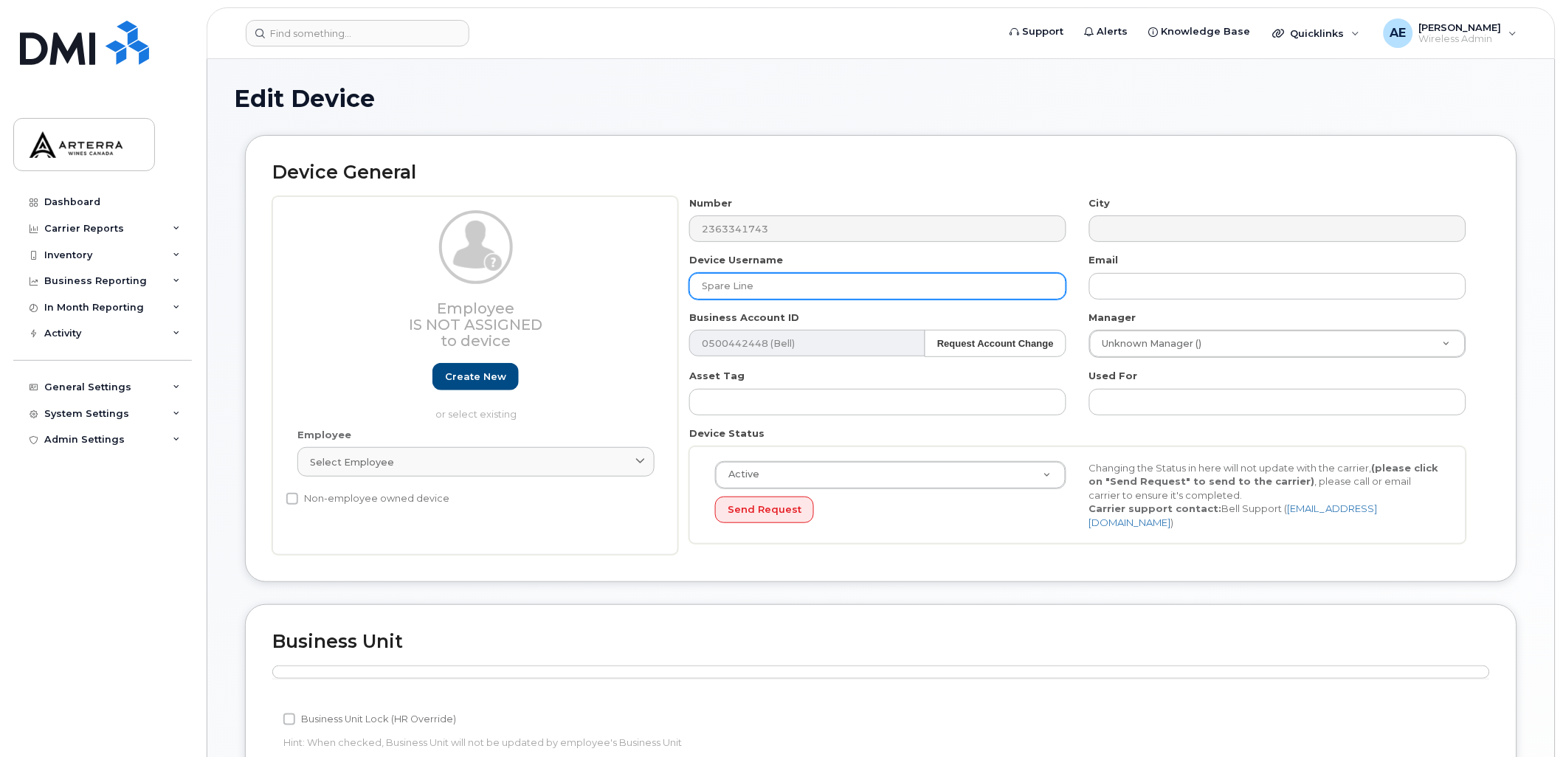
click at [724, 278] on input "Spare Line" at bounding box center [877, 286] width 377 height 27
click at [724, 286] on input "Spare Line" at bounding box center [877, 286] width 377 height 27
click at [797, 283] on input "Spare Line" at bounding box center [877, 286] width 377 height 27
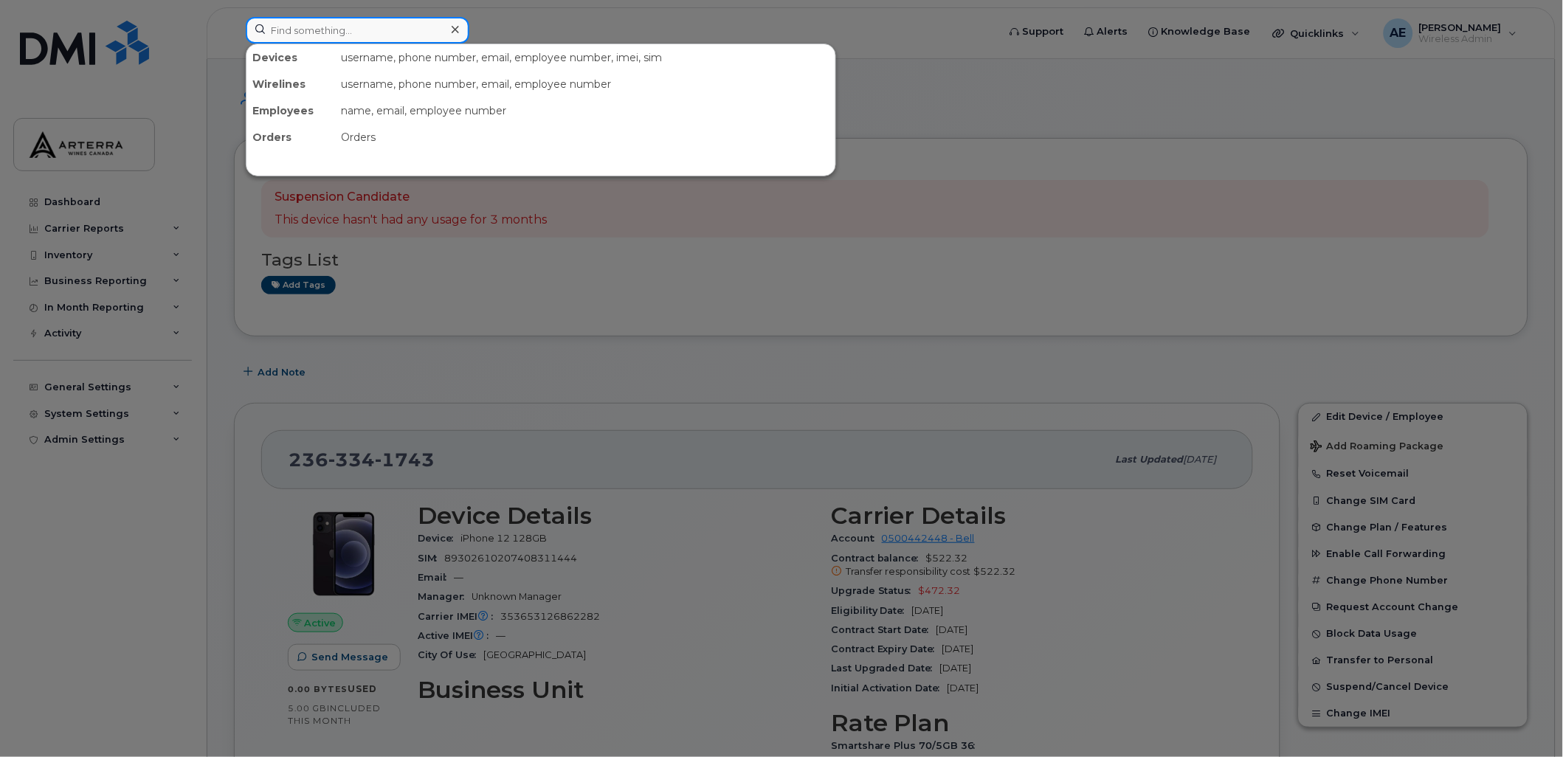
click at [311, 38] on input at bounding box center [358, 30] width 224 height 27
paste input "2892575065"
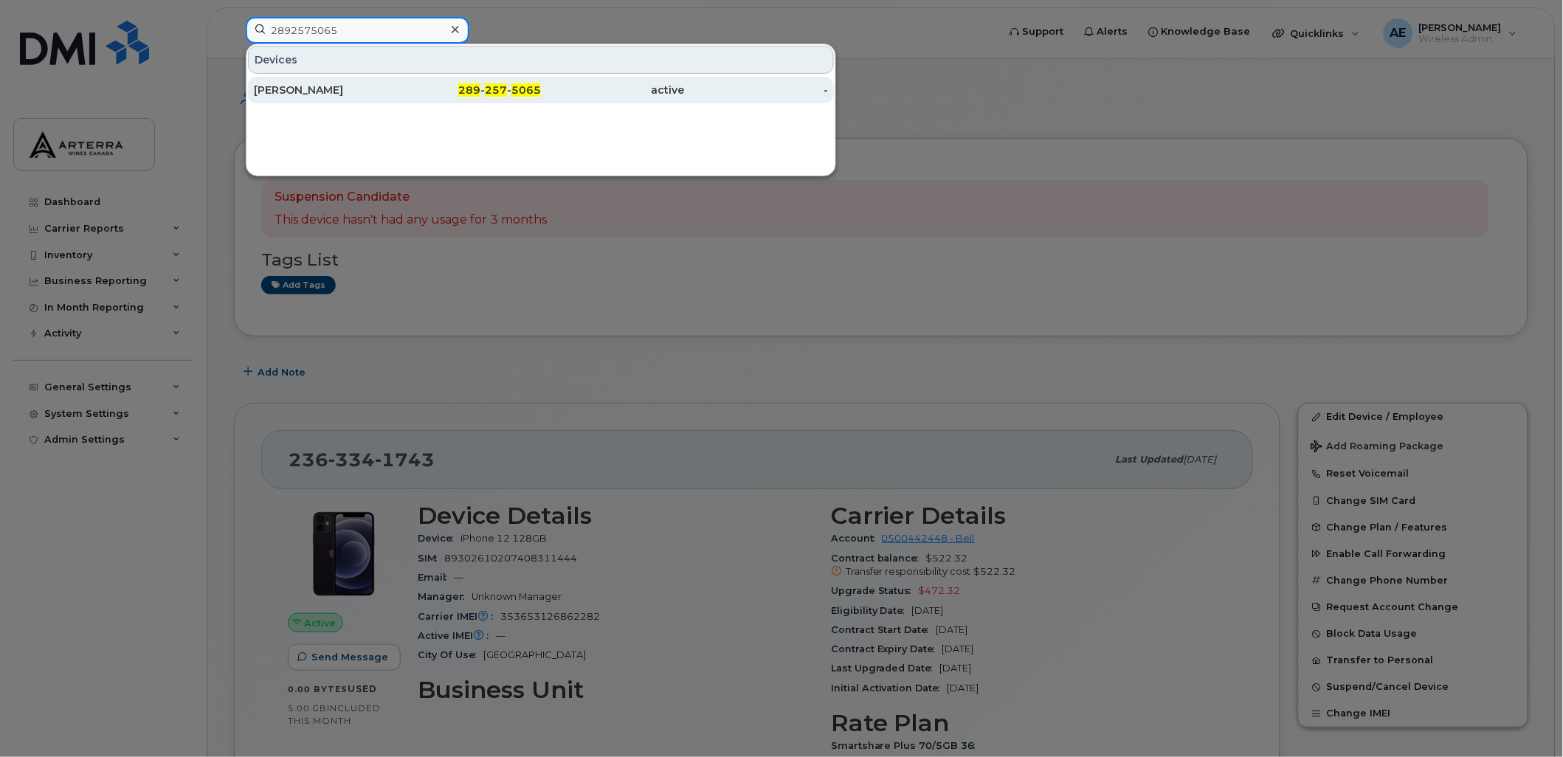
type input "2892575065"
click at [325, 91] on div "[PERSON_NAME]" at bounding box center [326, 90] width 144 height 15
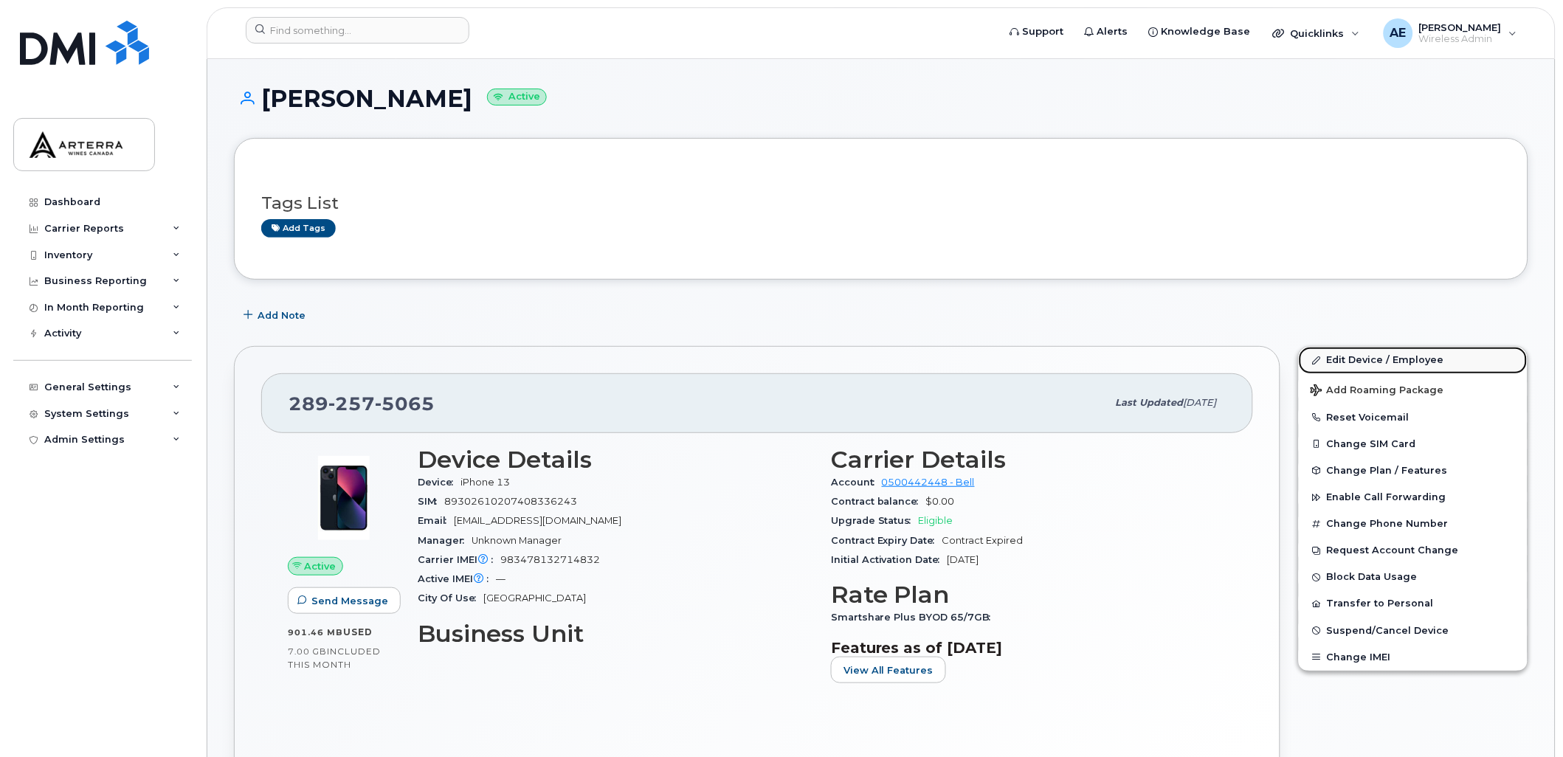
click at [1418, 355] on link "Edit Device / Employee" at bounding box center [1413, 360] width 229 height 27
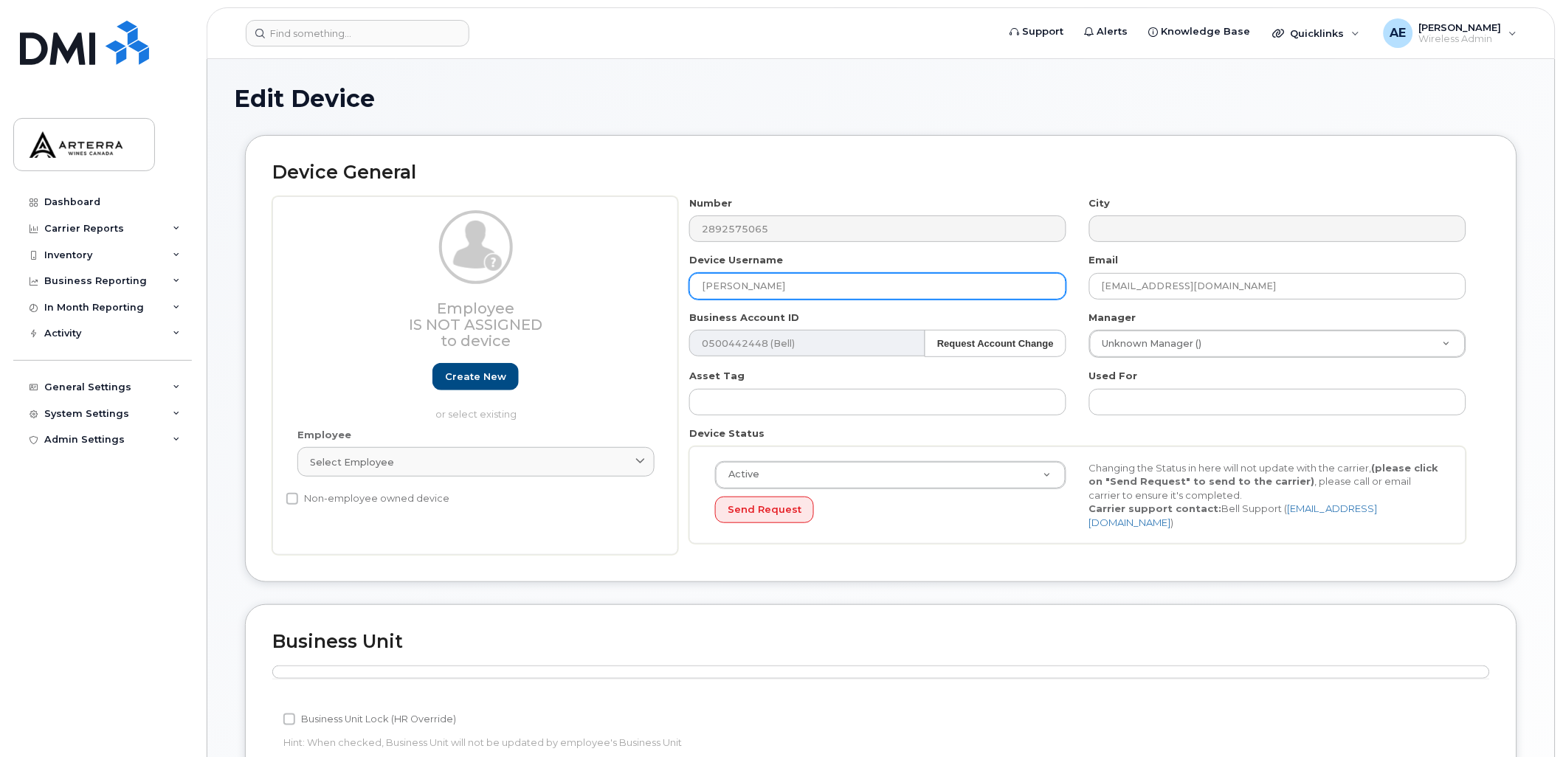
click at [836, 281] on input "[PERSON_NAME]" at bounding box center [877, 286] width 377 height 27
click at [838, 286] on input "[PERSON_NAME]" at bounding box center [877, 286] width 377 height 27
type input "Ц"
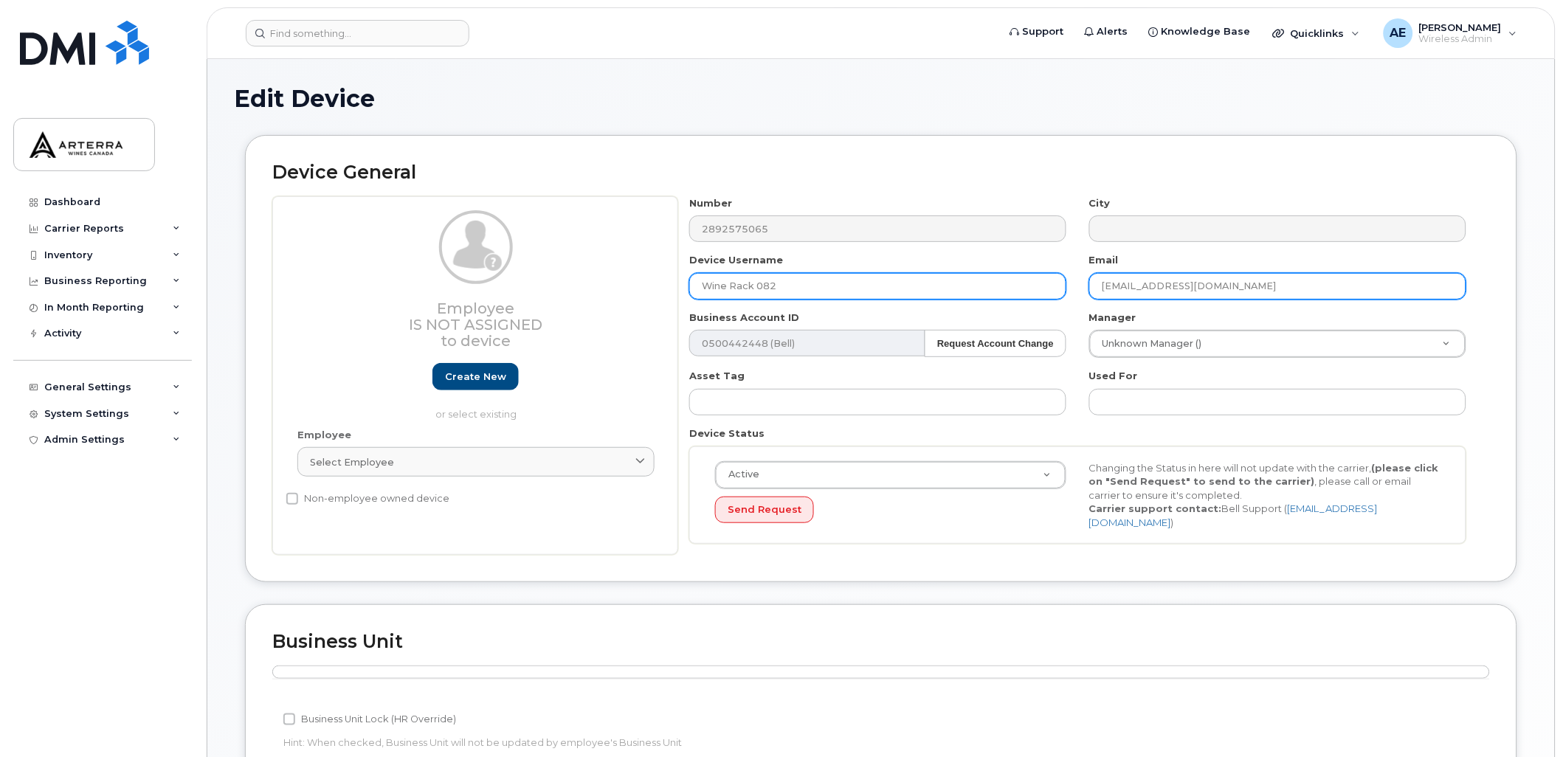
type input "Wine Rack 082"
drag, startPoint x: 1301, startPoint y: 289, endPoint x: 1087, endPoint y: 279, distance: 214.3
click at [1087, 279] on div "Email shreya.bhandari@winerack.com" at bounding box center [1278, 276] width 400 height 47
type input "Gillian.Muir@WineRack.com"
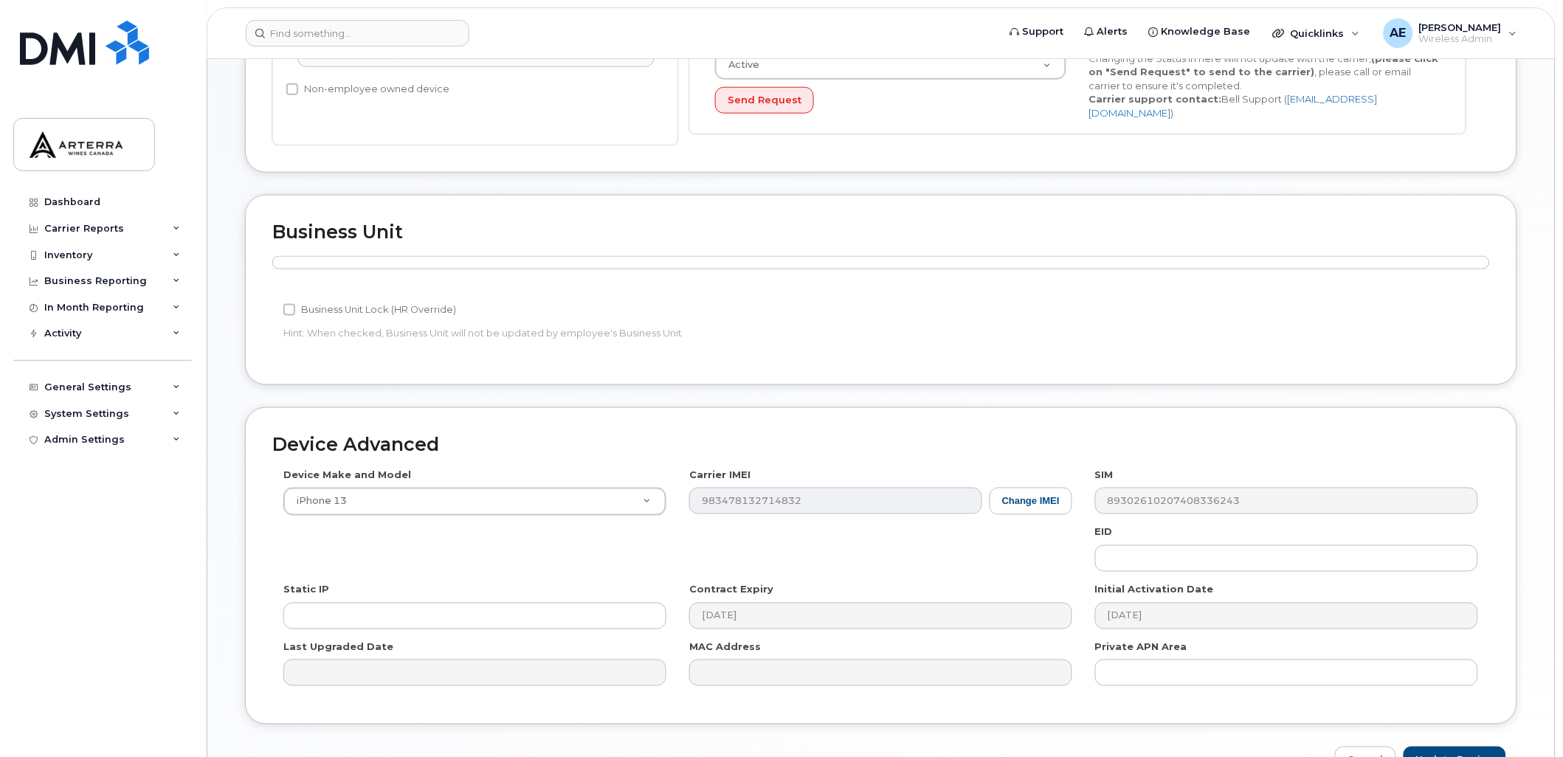
scroll to position [492, 0]
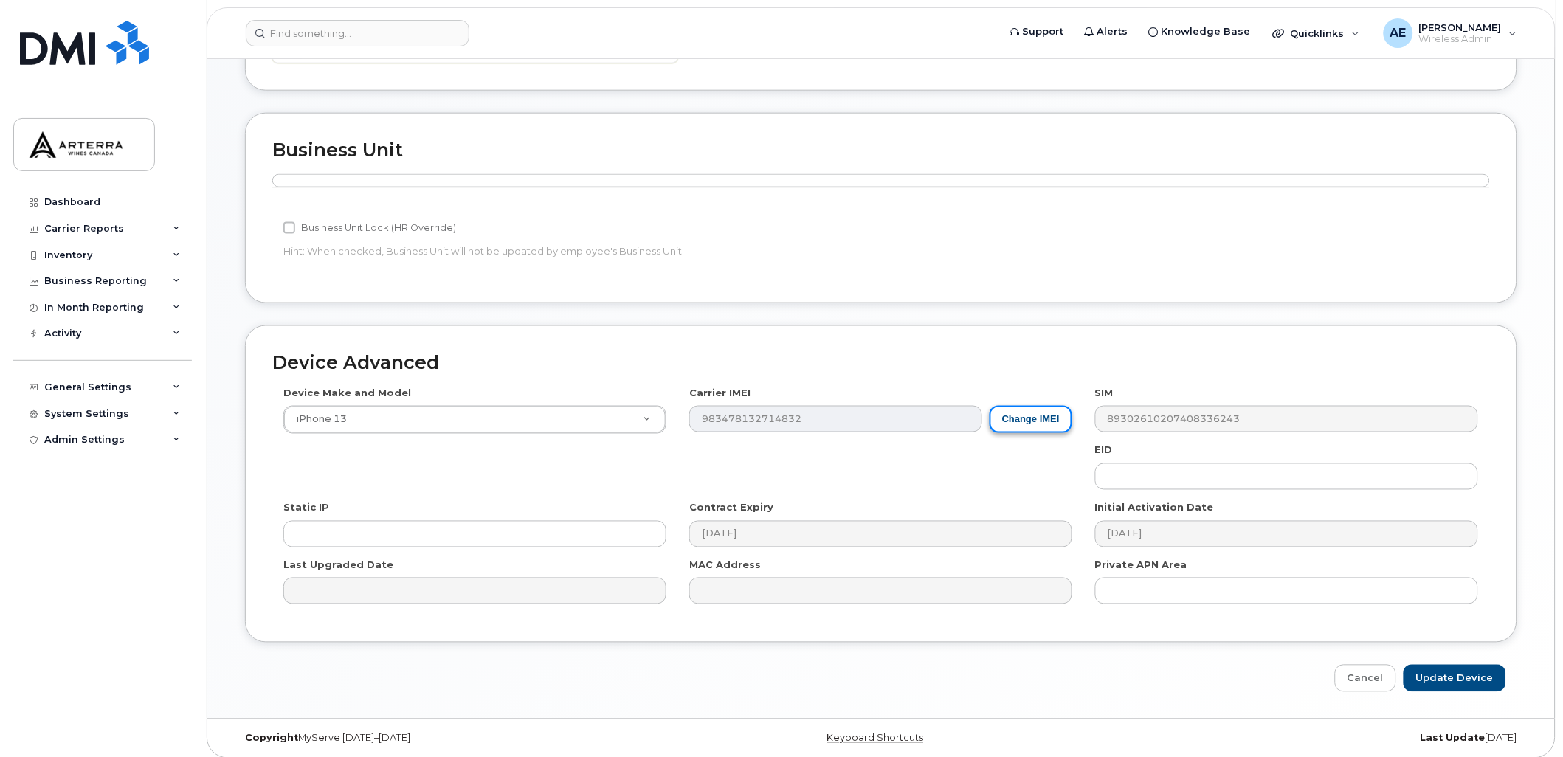
click at [1041, 417] on button "Change IMEI" at bounding box center [1031, 419] width 83 height 27
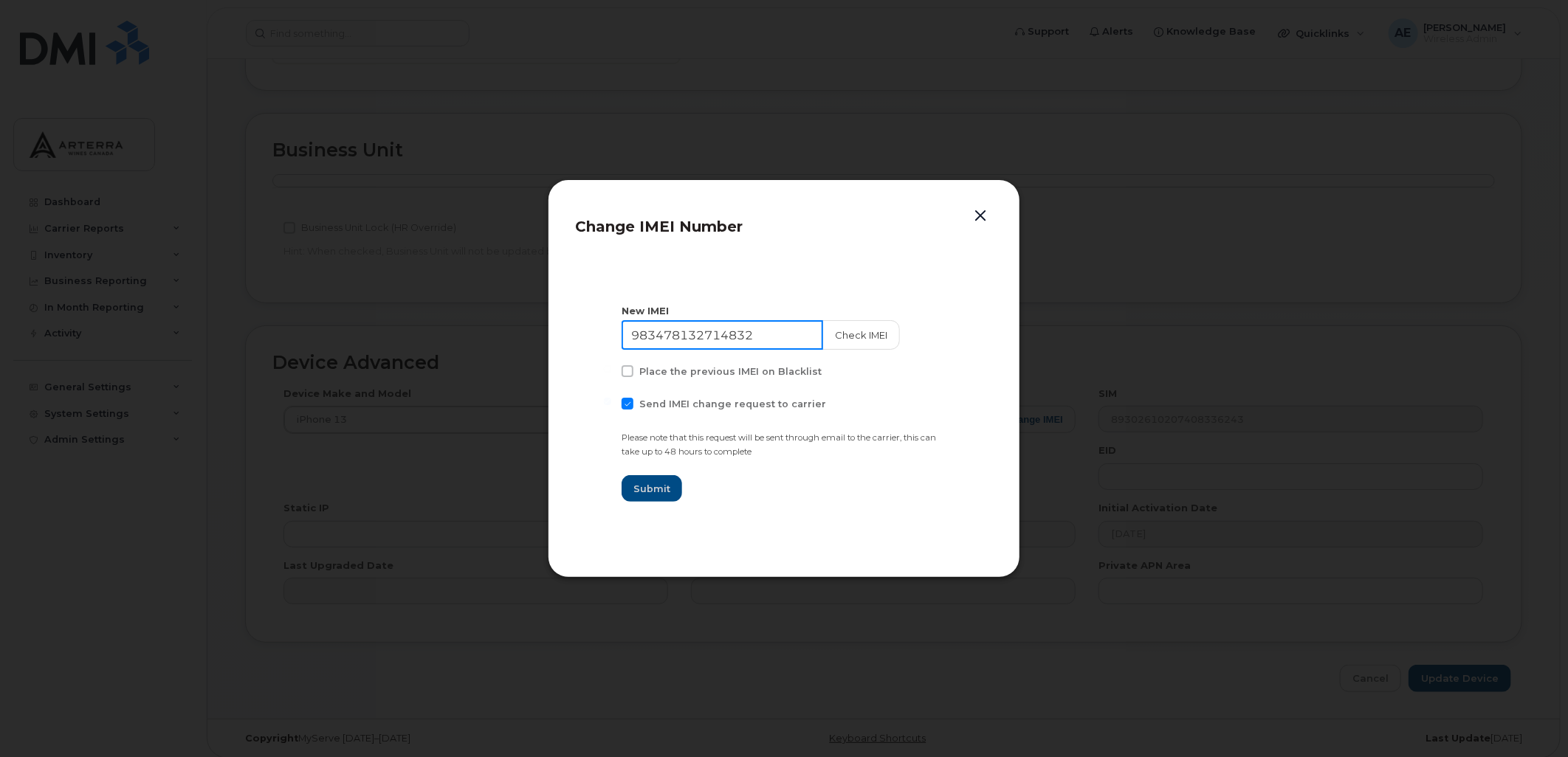
drag, startPoint x: 759, startPoint y: 328, endPoint x: 602, endPoint y: 321, distance: 157.4
click at [602, 321] on section "New IMEI 983478132714832 Check IMEI Place the previous IMEI on Blacklist Send I…" at bounding box center [784, 402] width 418 height 295
click at [630, 402] on span at bounding box center [628, 404] width 12 height 12
click at [611, 402] on input "Send IMEI change request to carrier" at bounding box center [607, 401] width 7 height 7
checkbox input "false"
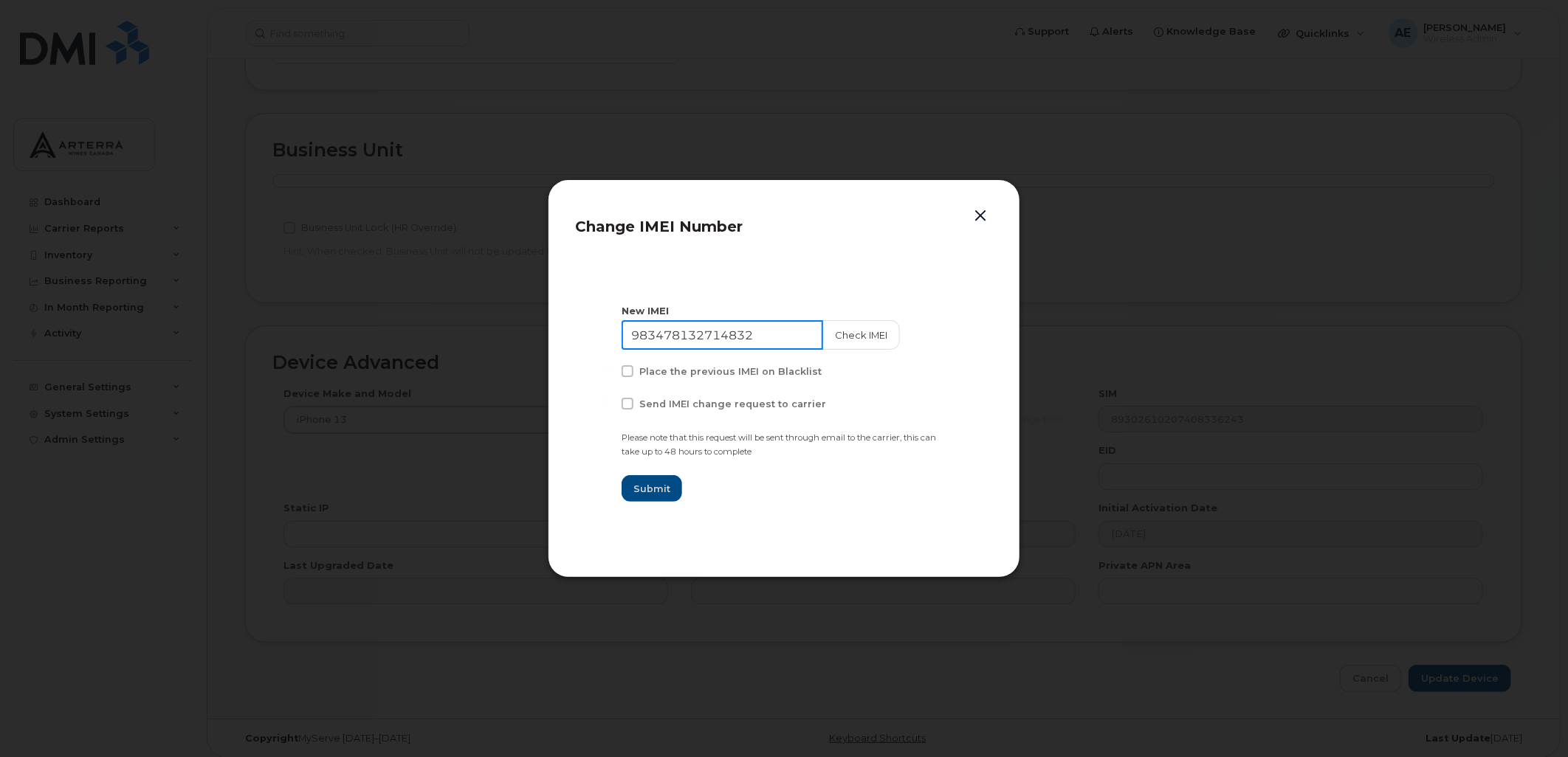
drag, startPoint x: 763, startPoint y: 330, endPoint x: 620, endPoint y: 331, distance: 143.2
click at [620, 331] on section "New IMEI 983478132714832 Check IMEI Place the previous IMEI on Blacklist Send I…" at bounding box center [784, 402] width 418 height 295
type input "356834114203450"
click at [849, 335] on button "Check IMEI" at bounding box center [860, 335] width 78 height 30
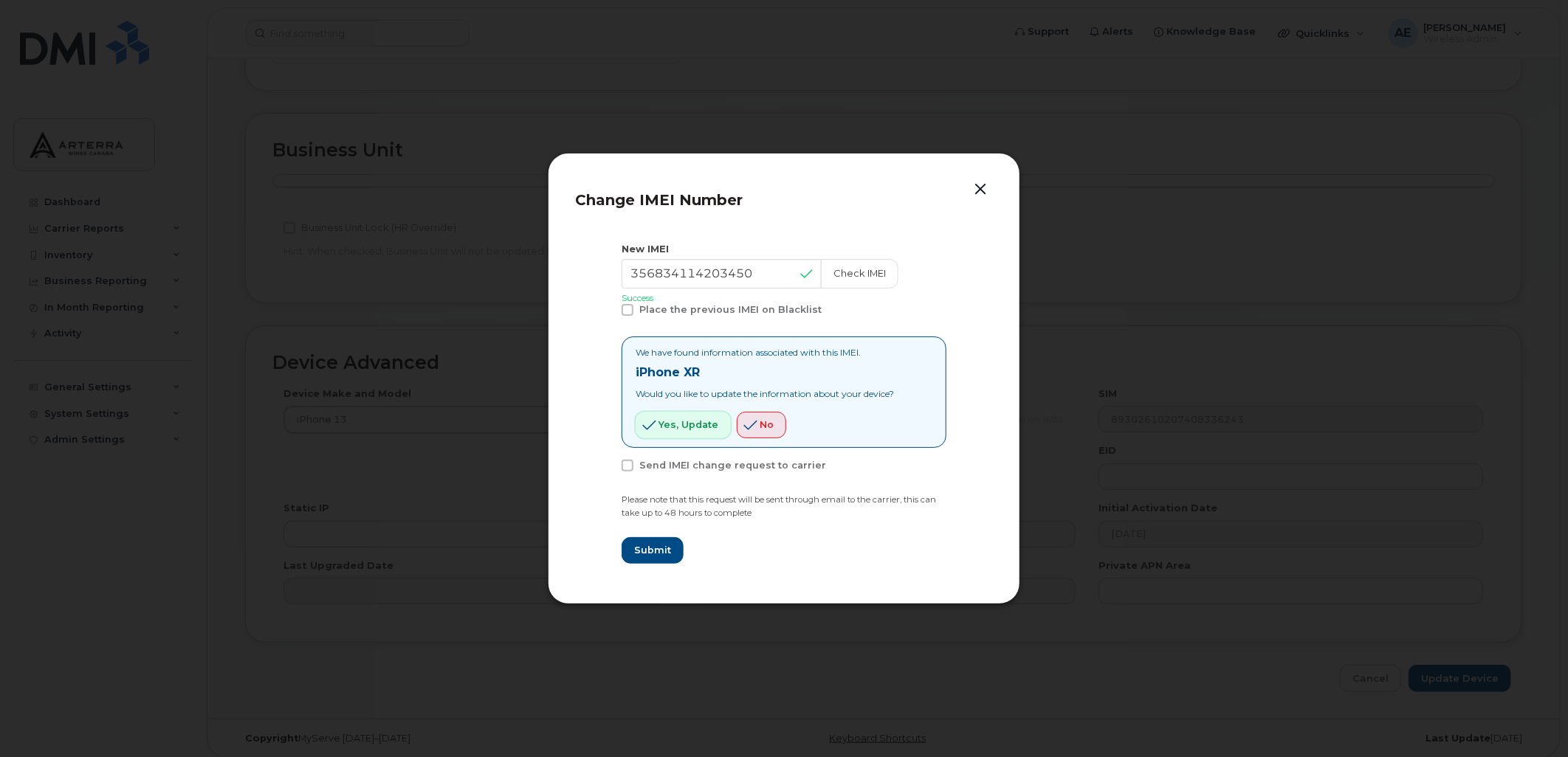
click at [681, 419] on span "Yes, update" at bounding box center [688, 425] width 60 height 14
click at [661, 549] on span "Submit" at bounding box center [651, 550] width 37 height 14
type input "356834114203450"
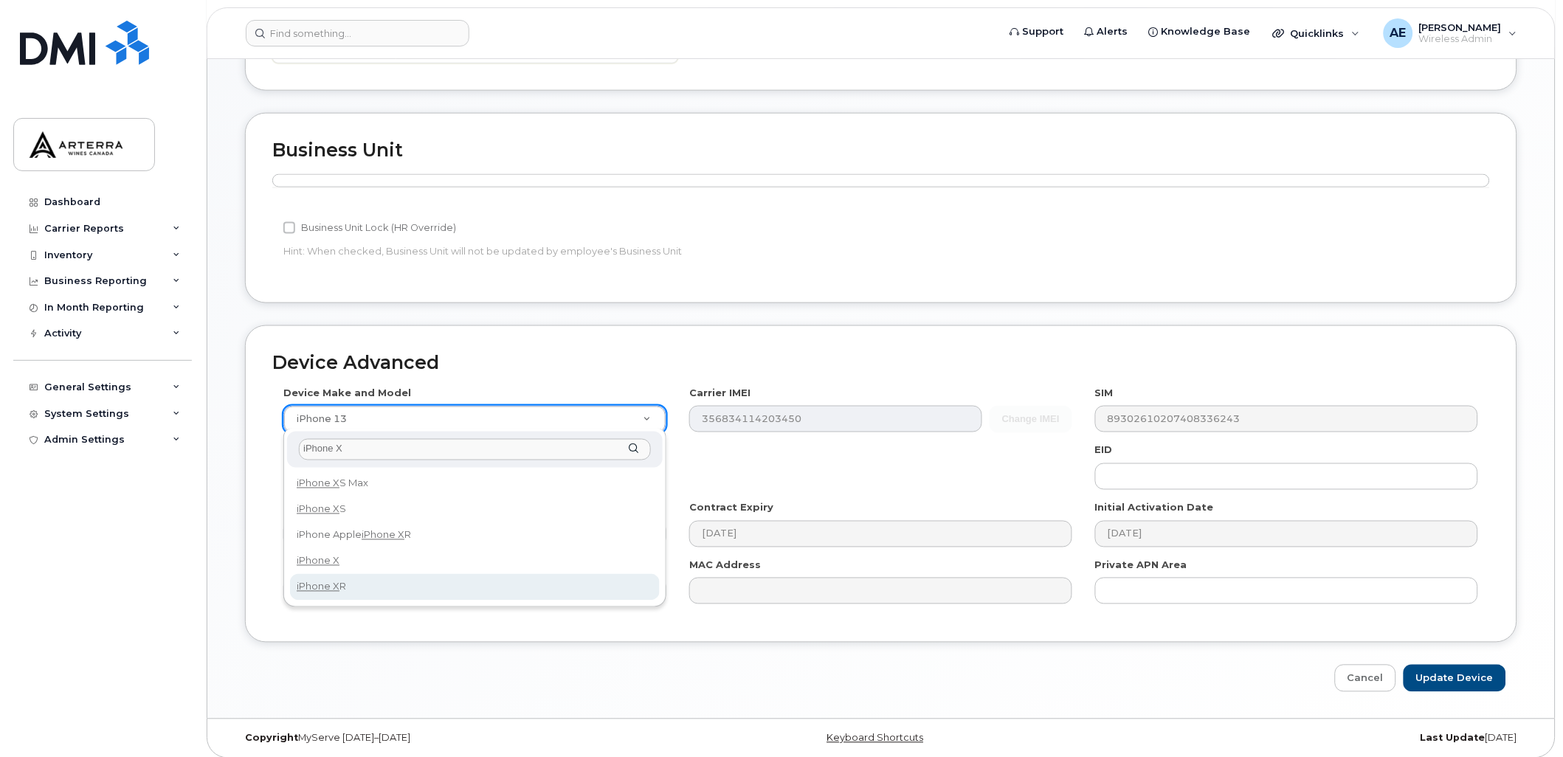
type input "iPhone X"
select select "2558"
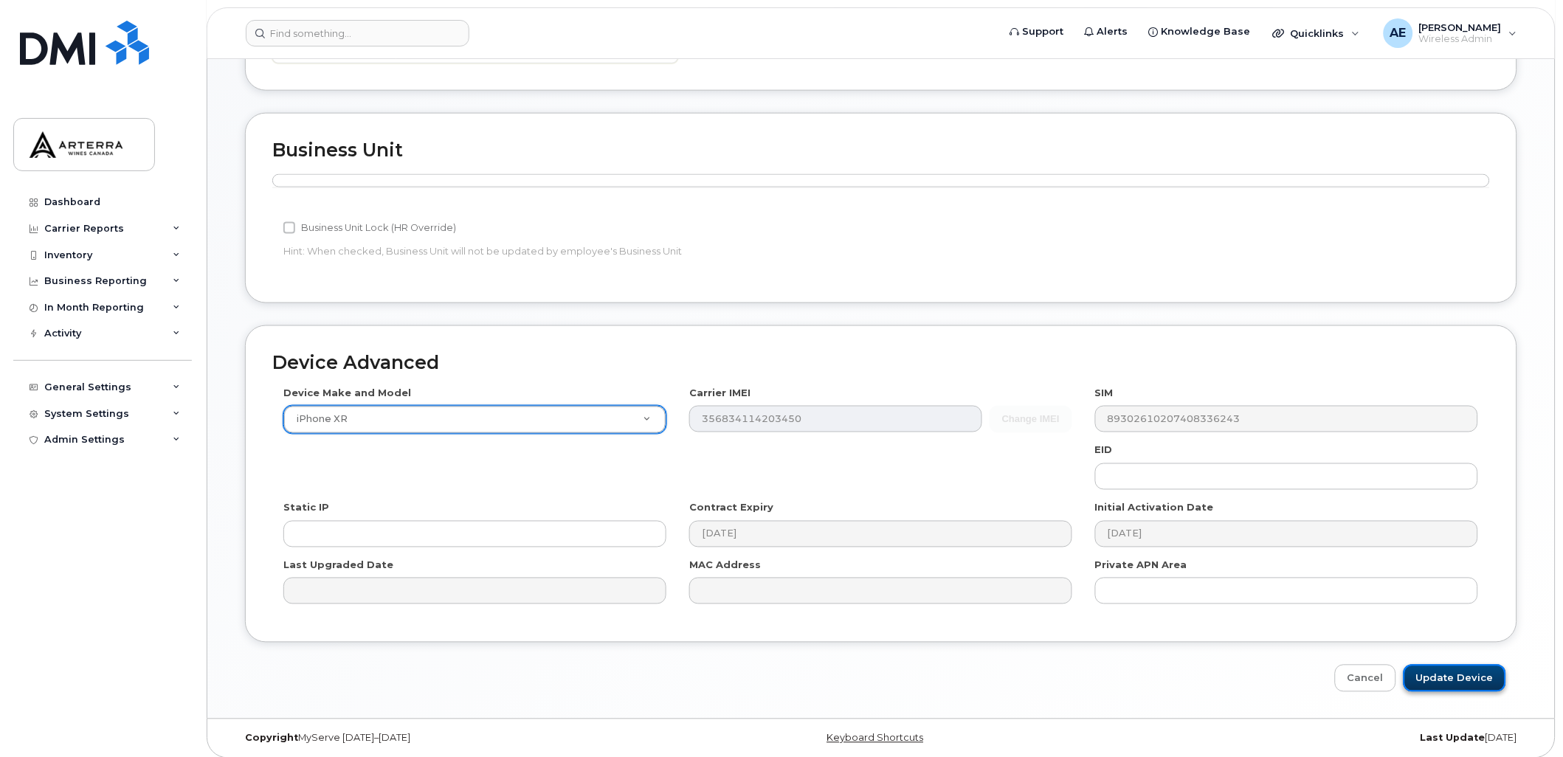
click at [1456, 675] on input "Update Device" at bounding box center [1455, 678] width 103 height 27
type input "Saving..."
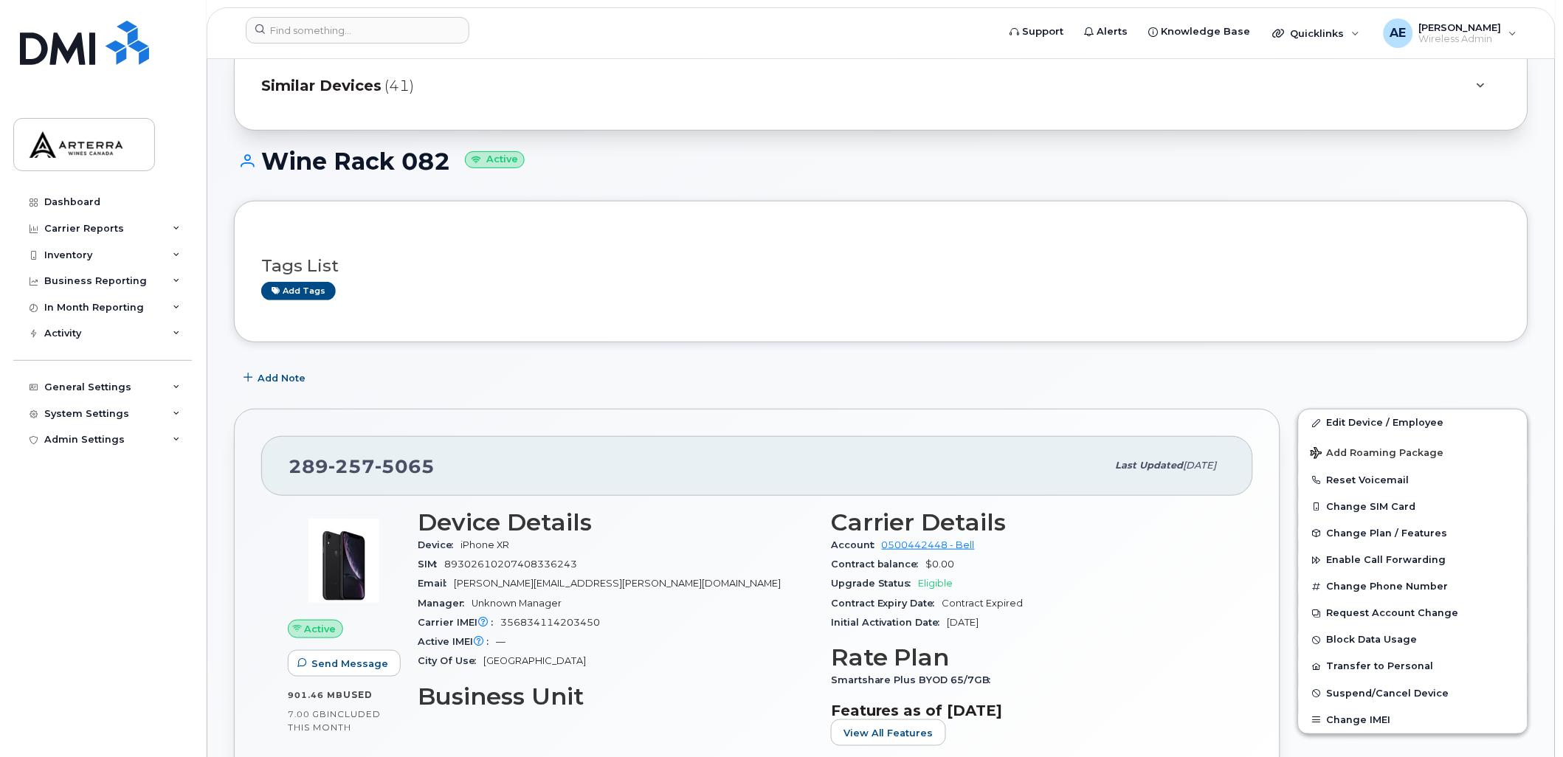
scroll to position [82, 0]
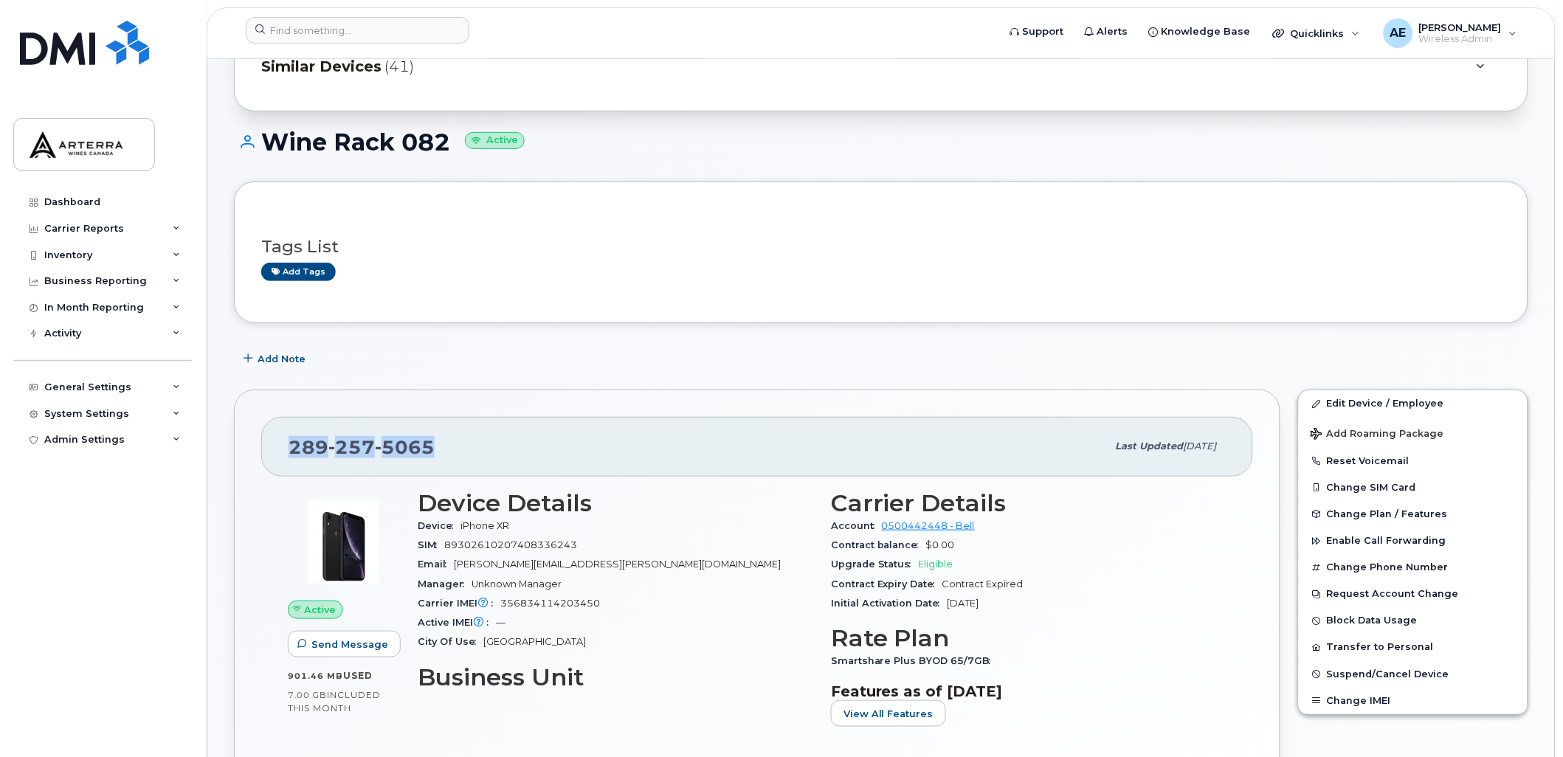
drag, startPoint x: 440, startPoint y: 444, endPoint x: 286, endPoint y: 443, distance: 154.3
click at [286, 443] on div "[PHONE_NUMBER] Last updated [DATE]" at bounding box center [757, 446] width 992 height 59
drag, startPoint x: 286, startPoint y: 441, endPoint x: 308, endPoint y: 444, distance: 22.3
copy span "[PHONE_NUMBER]"
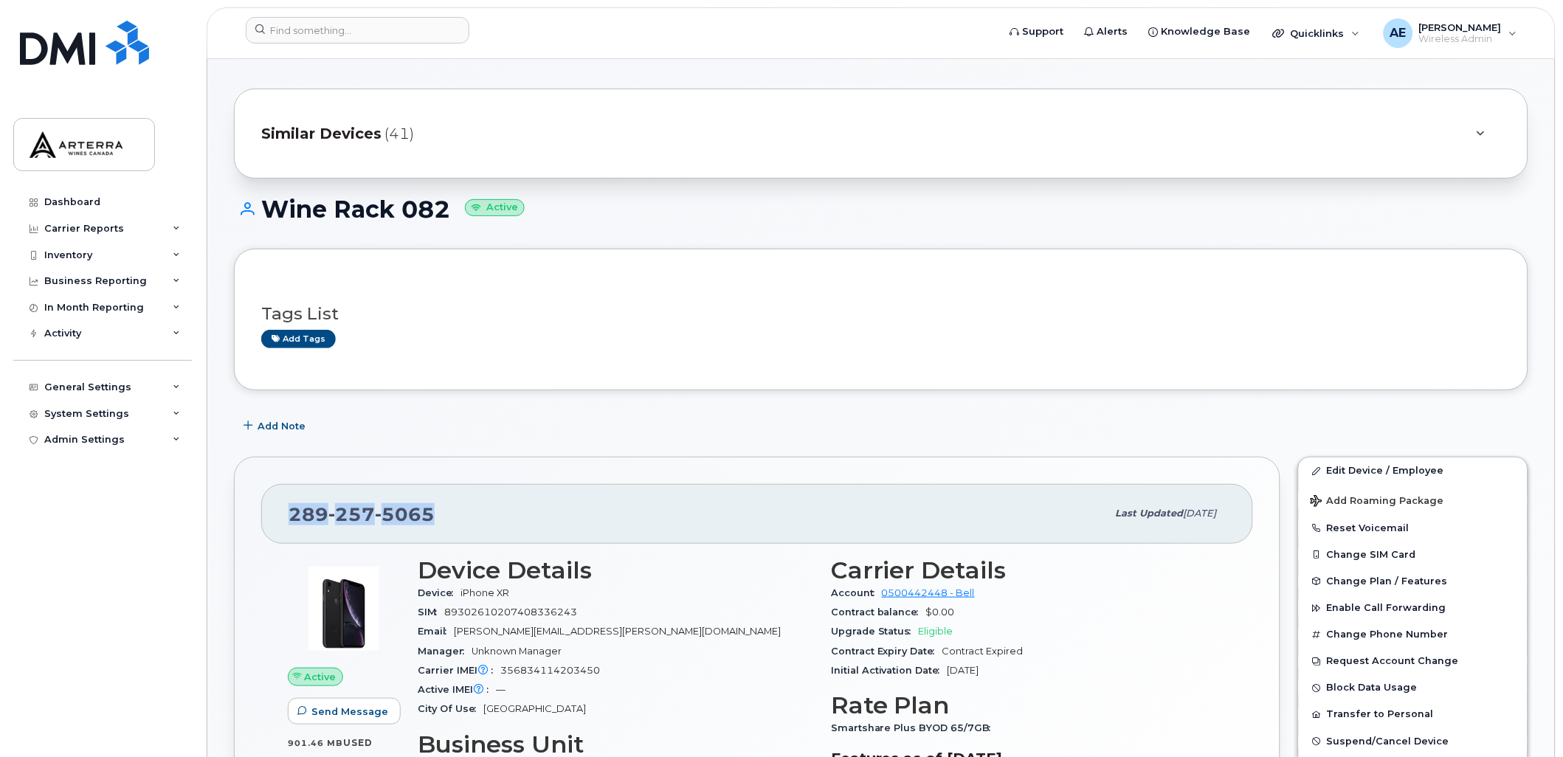
scroll to position [0, 0]
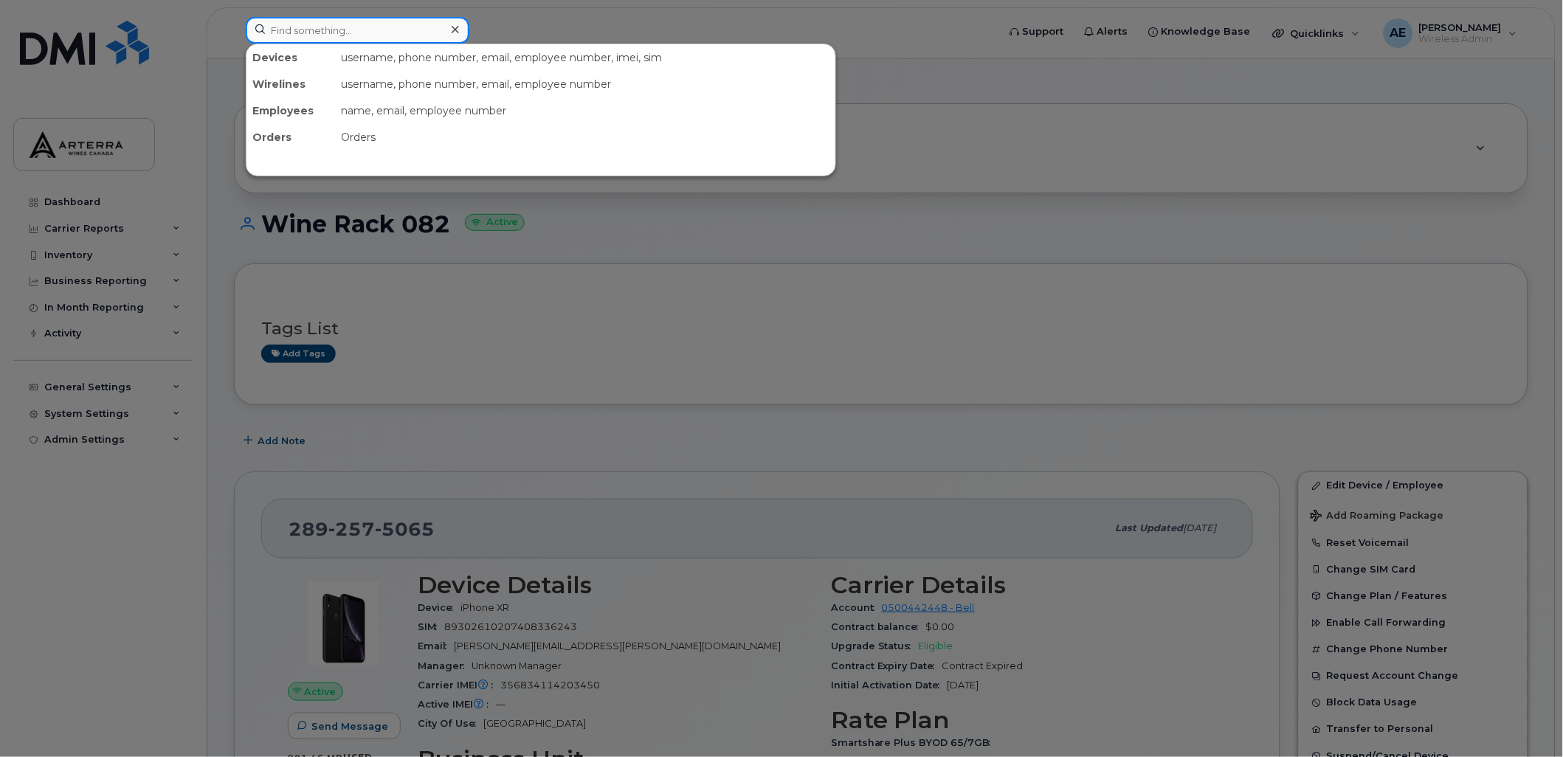
click at [374, 33] on input at bounding box center [358, 30] width 224 height 27
paste input "2363341743"
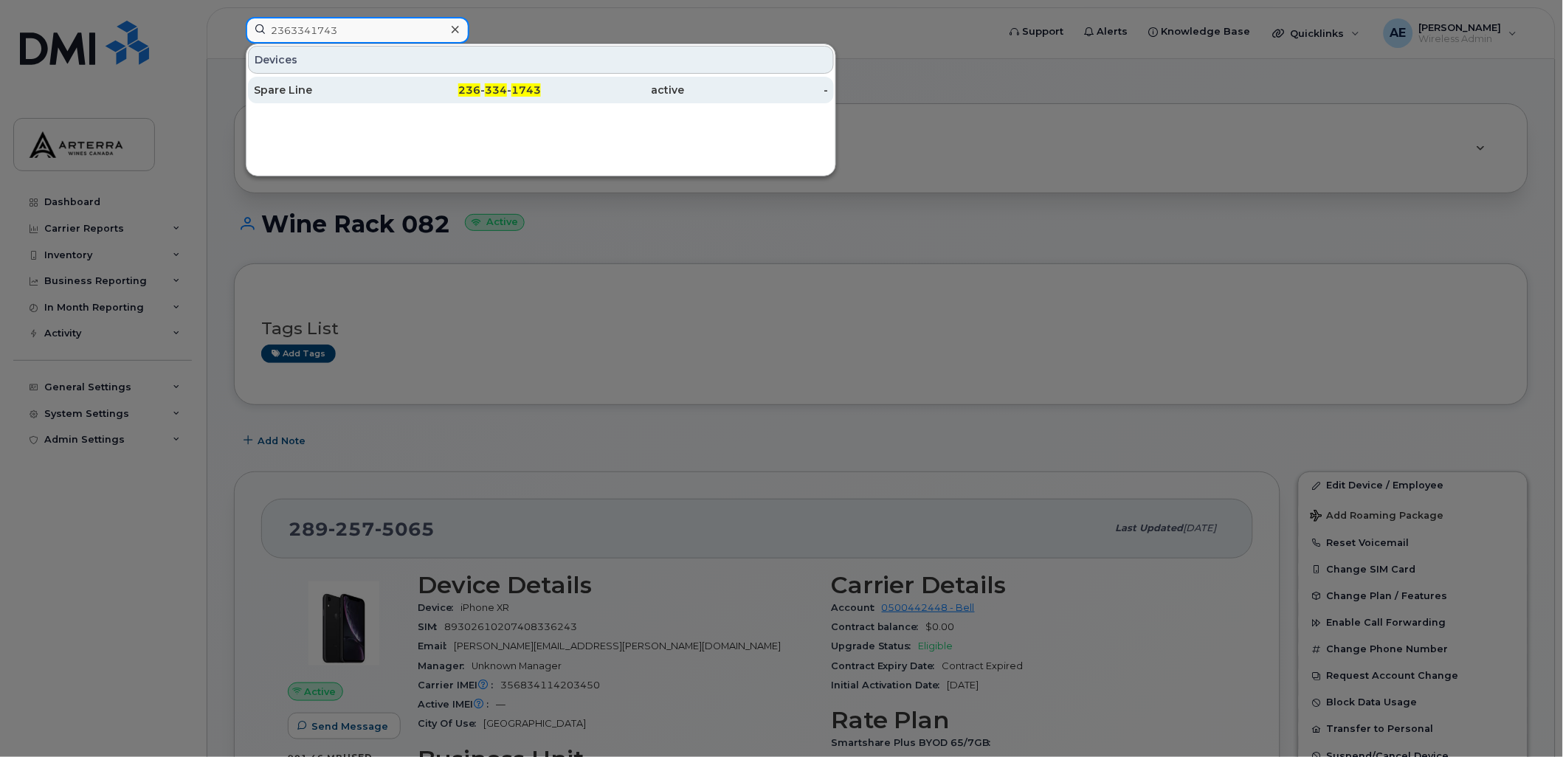
type input "2363341743"
click at [312, 84] on div "Spare Line" at bounding box center [326, 90] width 144 height 15
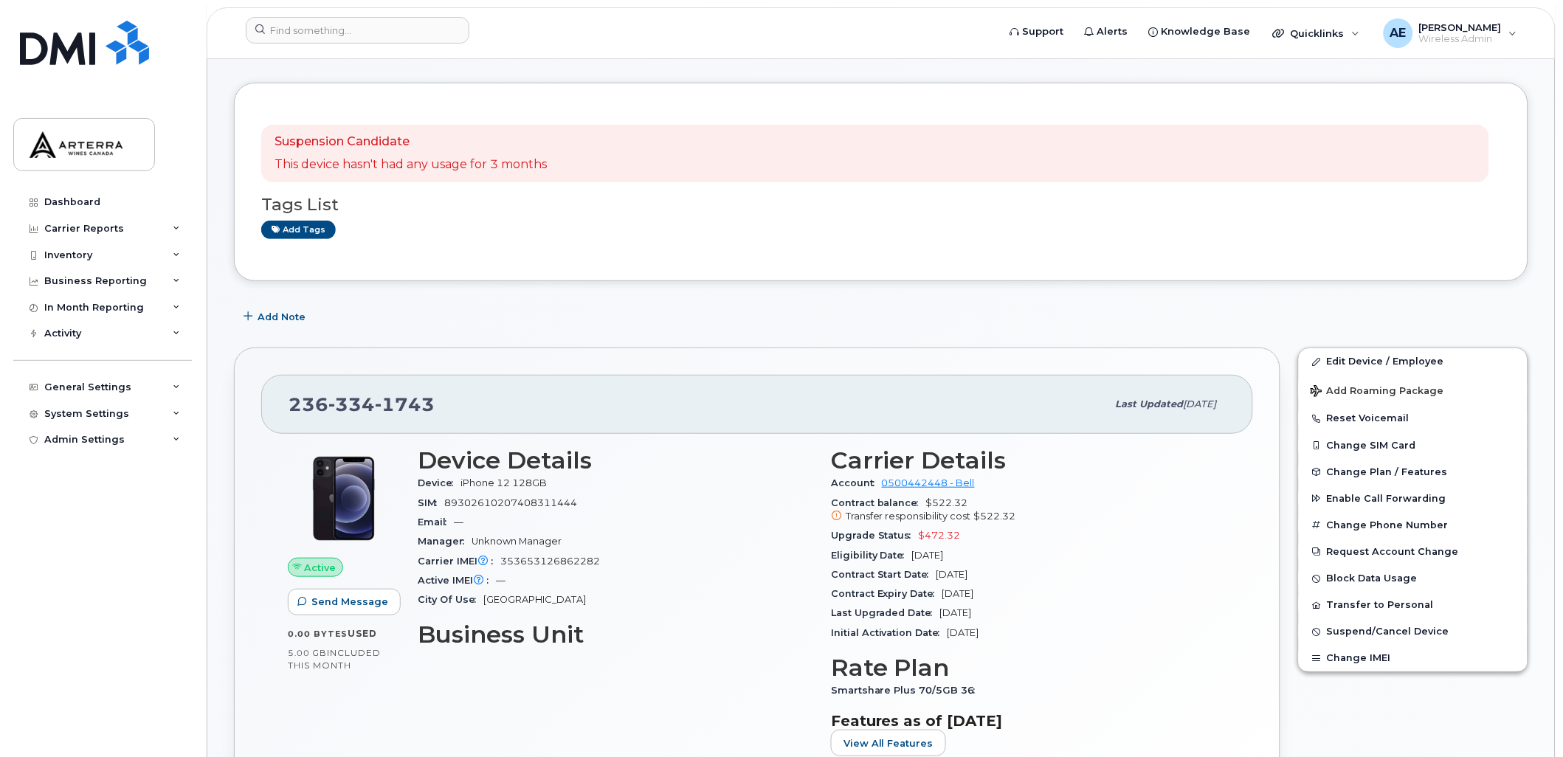
scroll to position [164, 0]
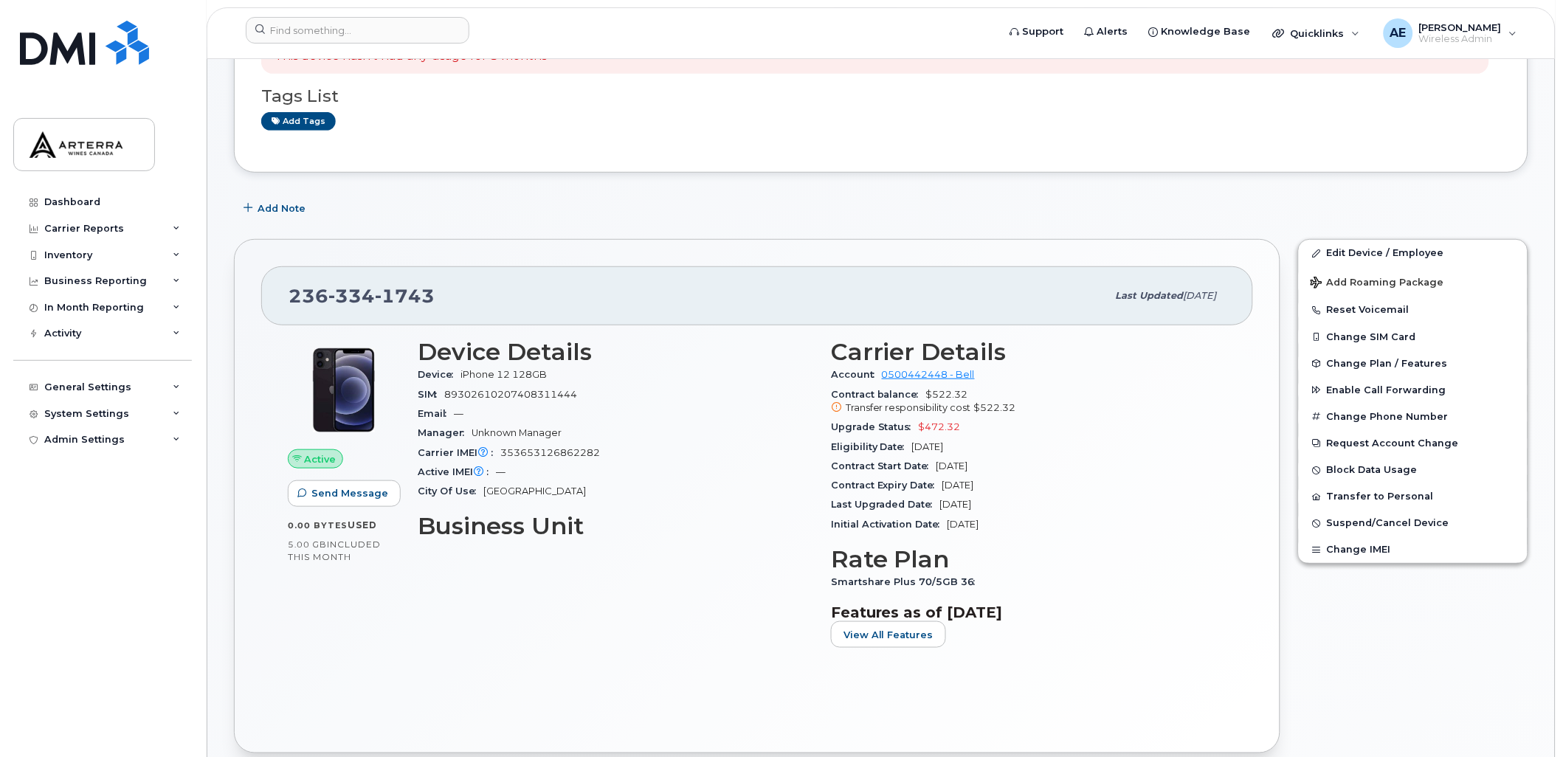
drag, startPoint x: 945, startPoint y: 484, endPoint x: 1010, endPoint y: 481, distance: 65.1
click at [1010, 481] on div "Contract Expiry Date [DATE]" at bounding box center [1029, 485] width 396 height 19
drag, startPoint x: 1007, startPoint y: 481, endPoint x: 1002, endPoint y: 487, distance: 8.0
copy span "[DATE]"
